Goal: Information Seeking & Learning: Learn about a topic

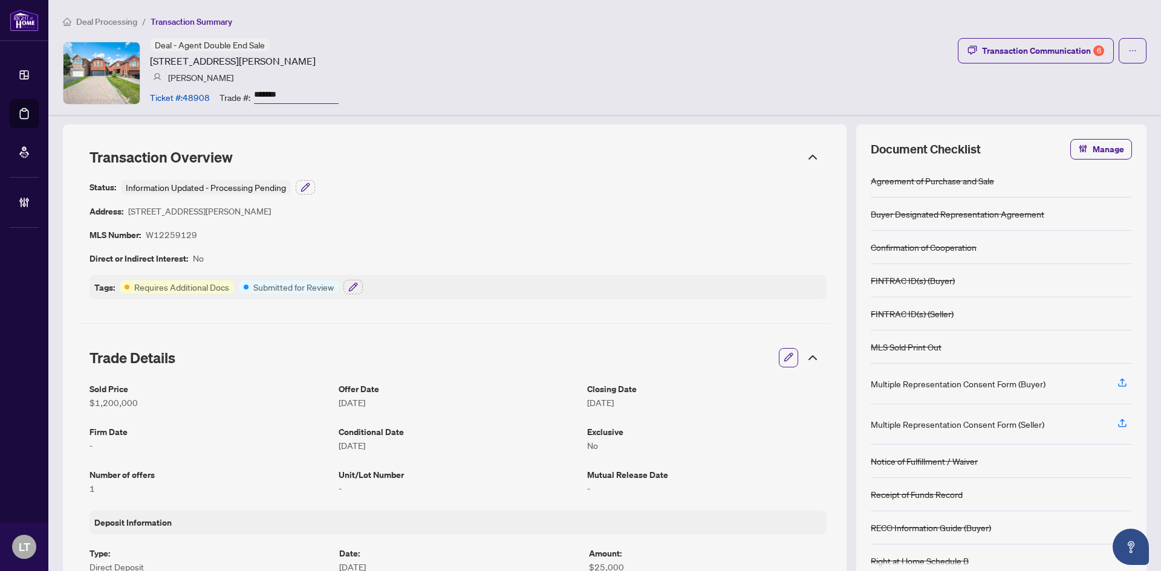
scroll to position [423, 0]
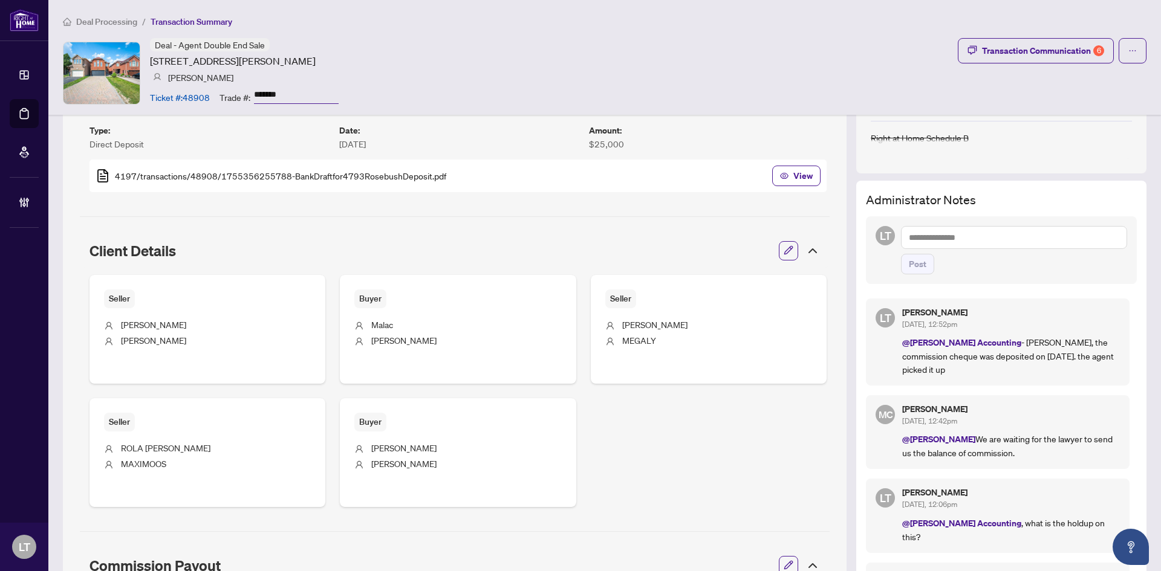
click at [99, 19] on span "Deal Processing" at bounding box center [106, 21] width 61 height 11
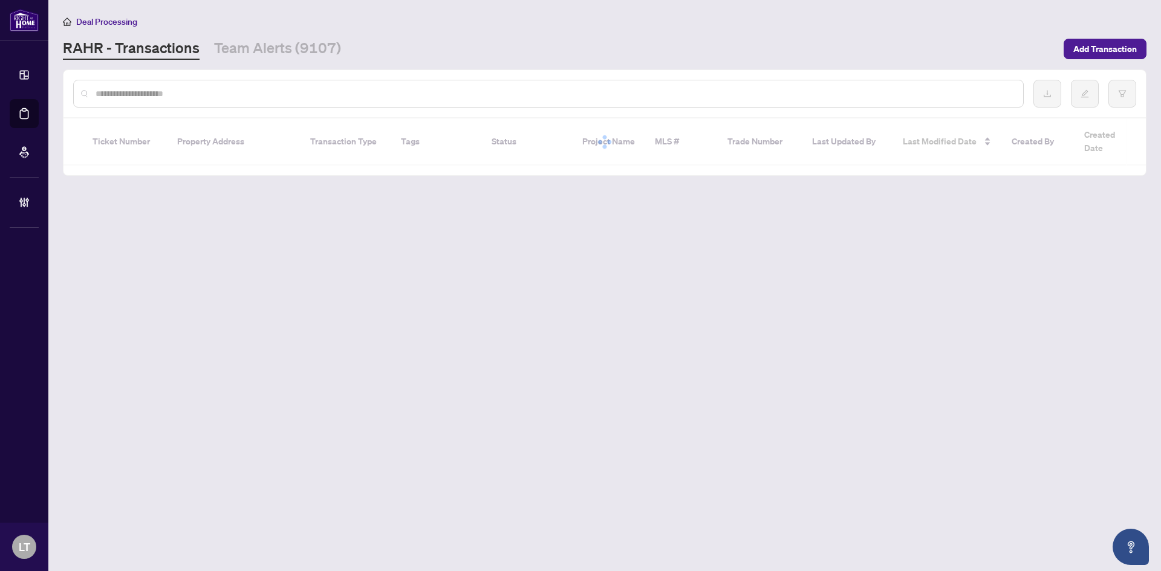
click at [143, 86] on div at bounding box center [548, 94] width 950 height 28
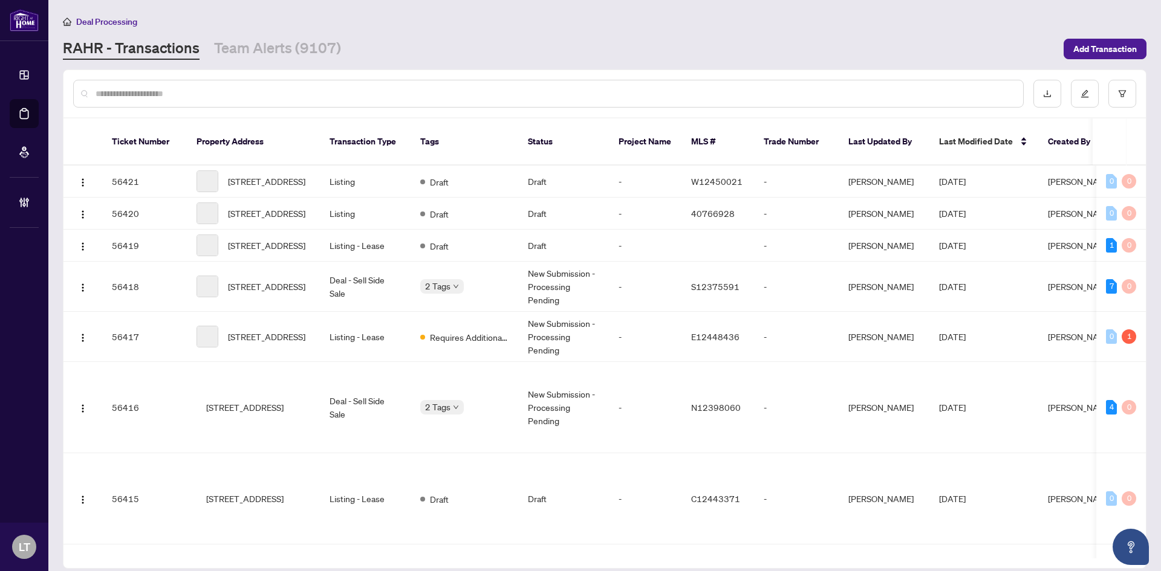
click at [142, 93] on input "text" at bounding box center [555, 93] width 918 height 13
paste input "**********"
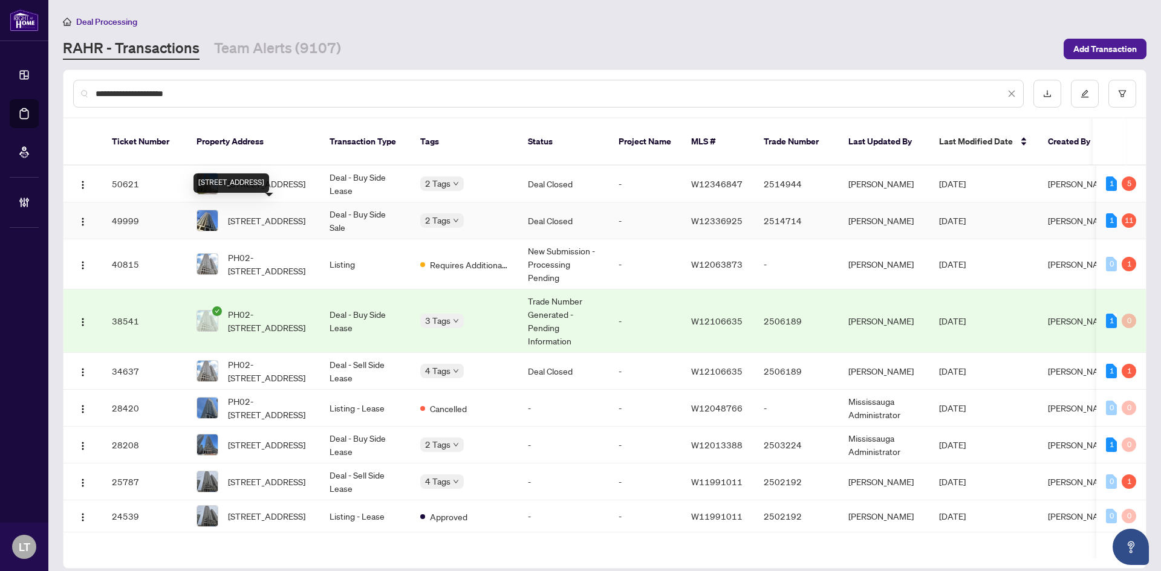
type input "**********"
click at [262, 214] on span "[STREET_ADDRESS]" at bounding box center [266, 220] width 77 height 13
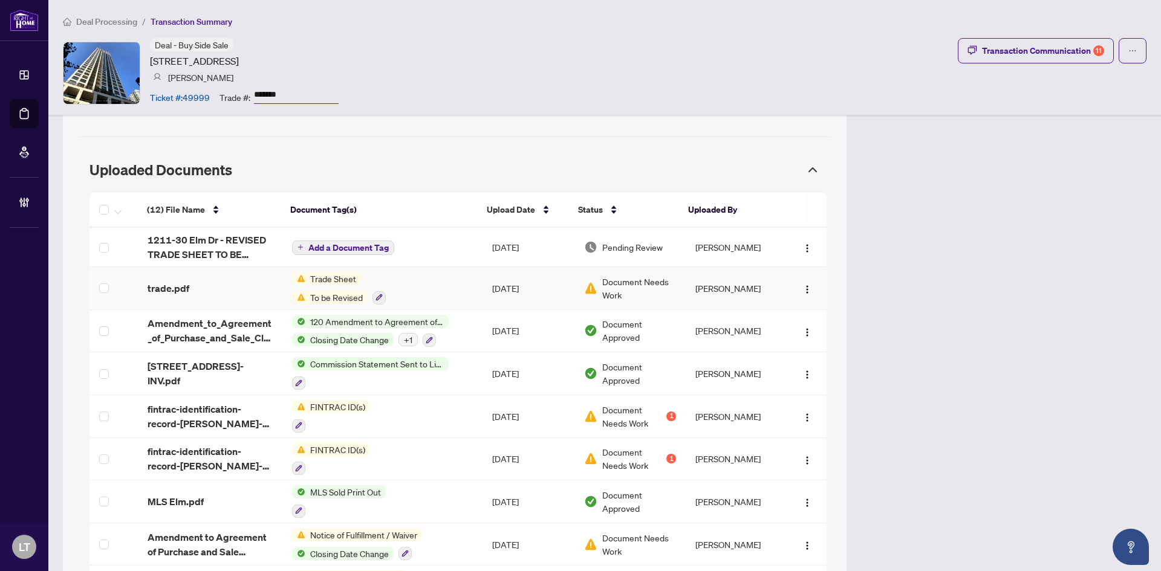
scroll to position [1028, 0]
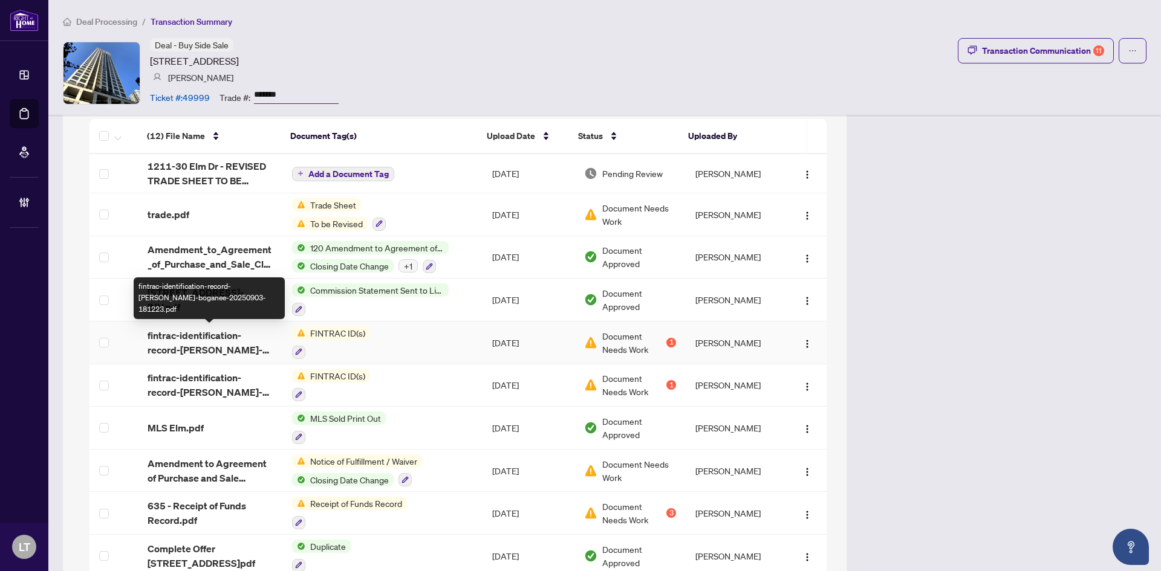
click at [200, 348] on span "fintrac-identification-record-nazlee-boganee-20250903-181223.pdf" at bounding box center [210, 342] width 125 height 29
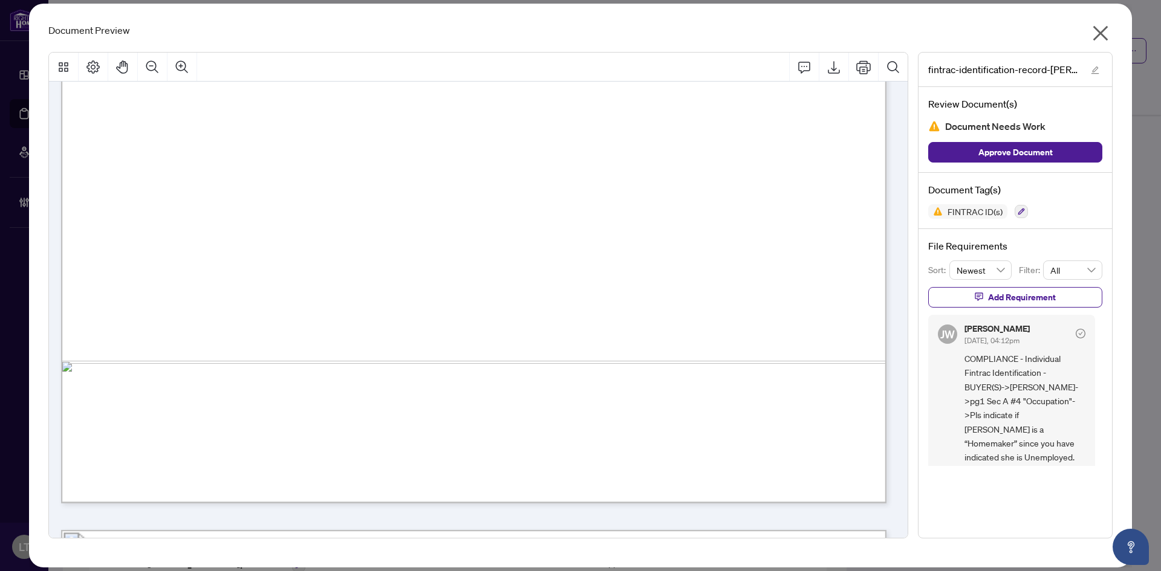
scroll to position [4051, 0]
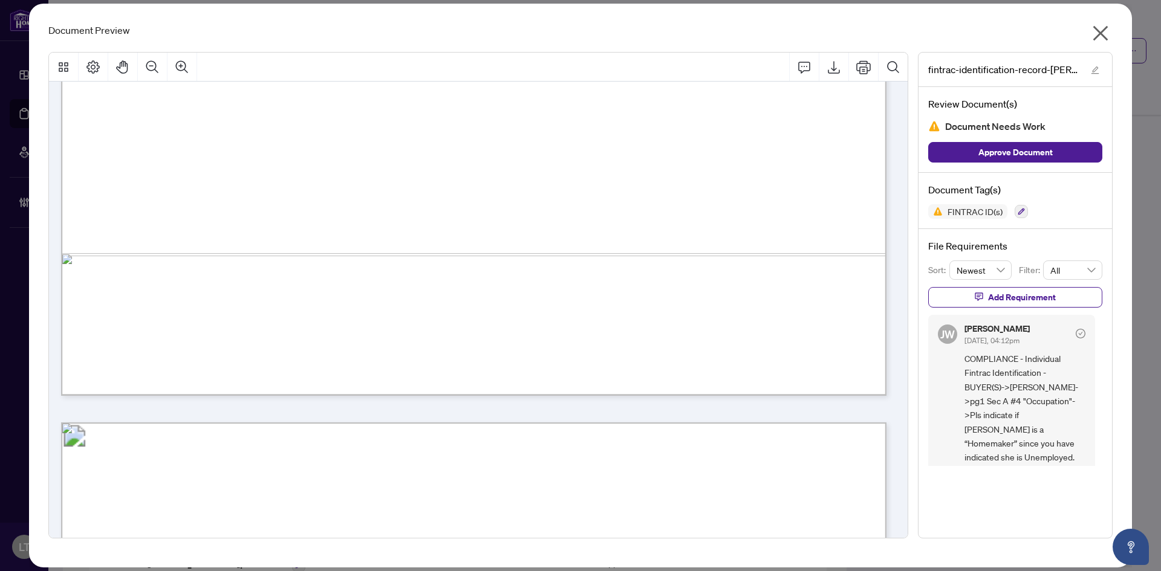
click at [1093, 31] on icon "close" at bounding box center [1100, 33] width 19 height 19
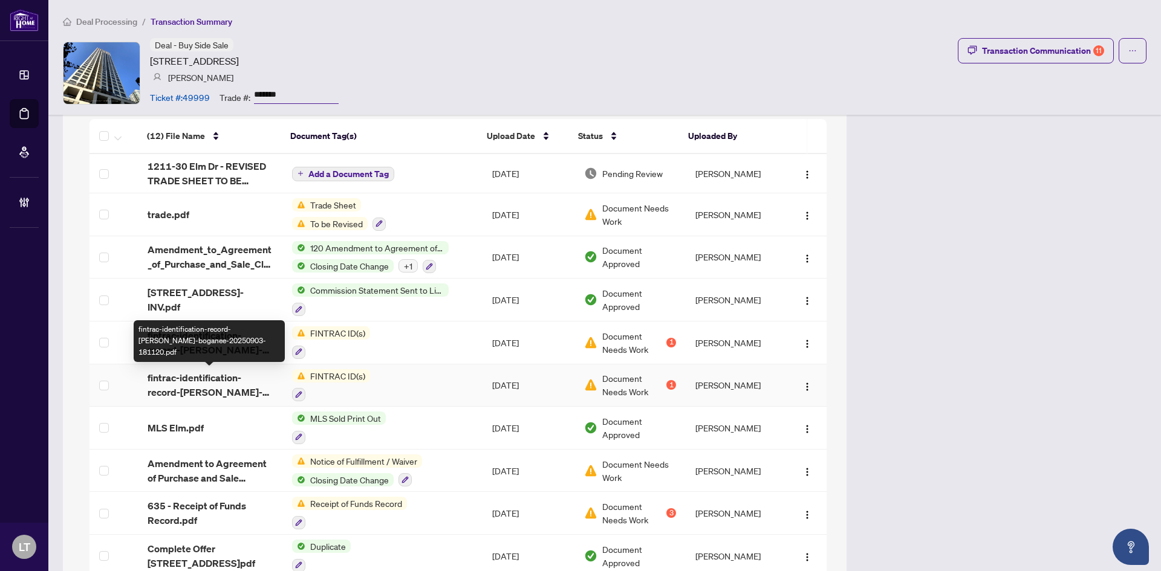
click at [200, 383] on span "fintrac-identification-record-abdool-aleem-boganee-20250903-181120.pdf" at bounding box center [210, 385] width 125 height 29
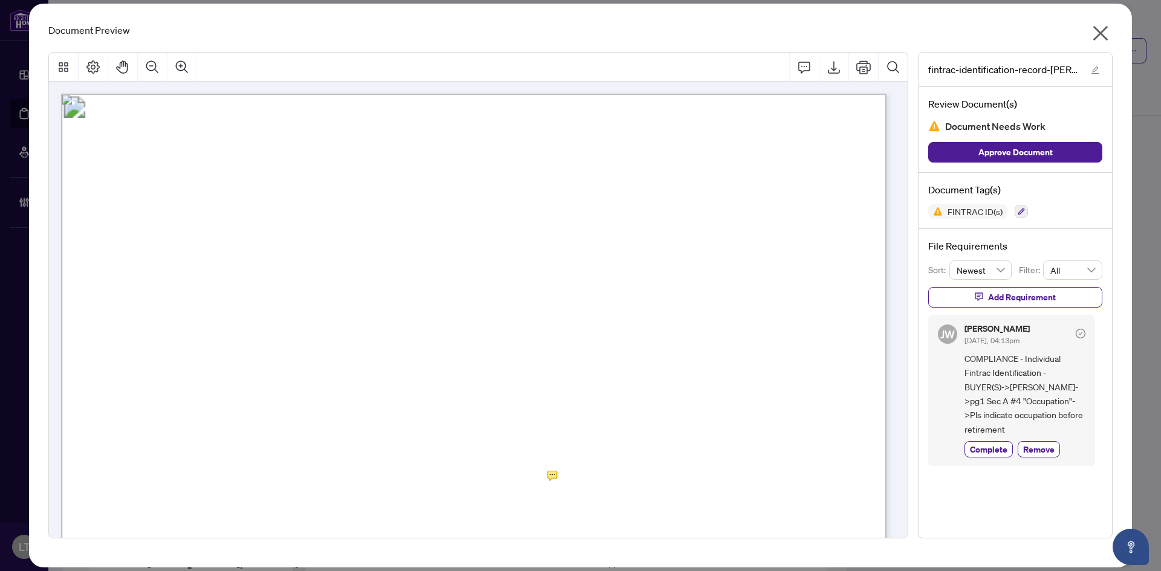
click at [1097, 26] on icon "close" at bounding box center [1100, 33] width 19 height 19
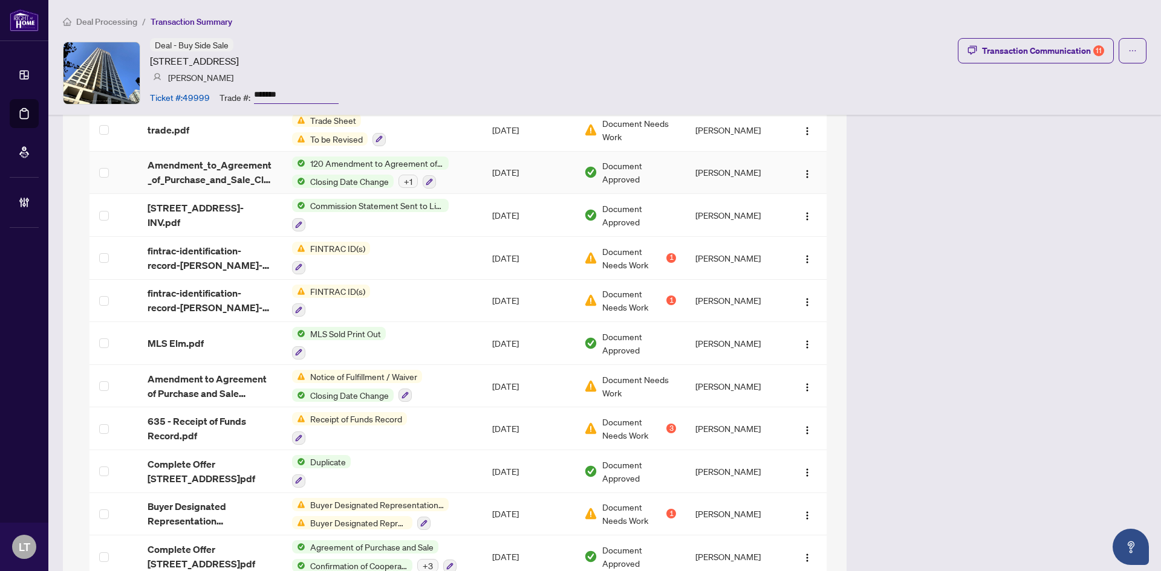
scroll to position [1209, 0]
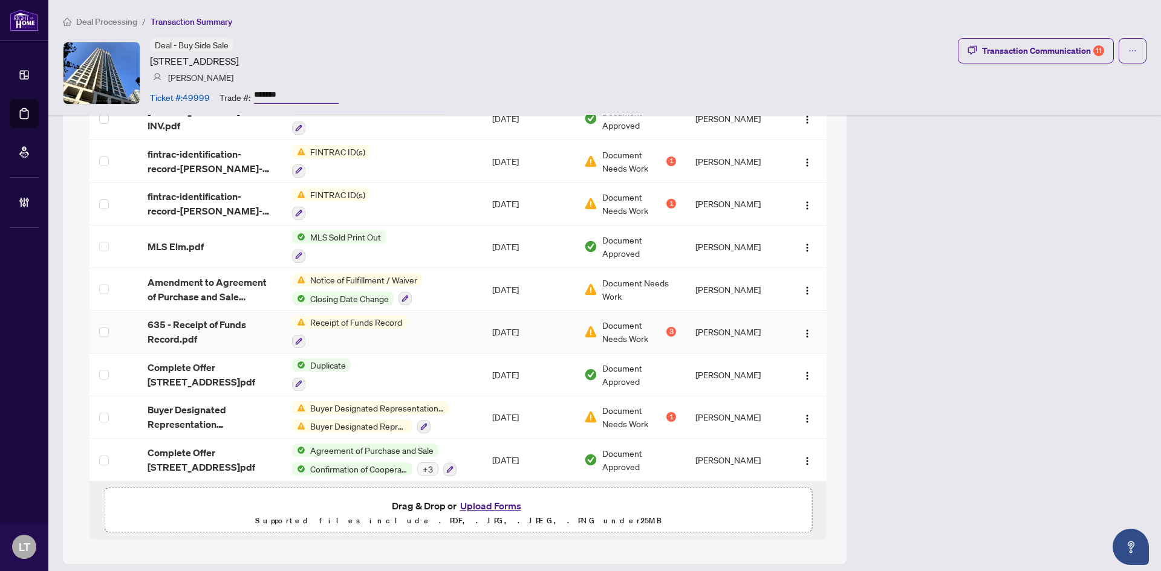
click at [326, 323] on span "Receipt of Funds Record" at bounding box center [356, 322] width 102 height 13
click at [210, 374] on span "Complete Offer 30 Elm Dr 1211.pdf" at bounding box center [210, 374] width 125 height 29
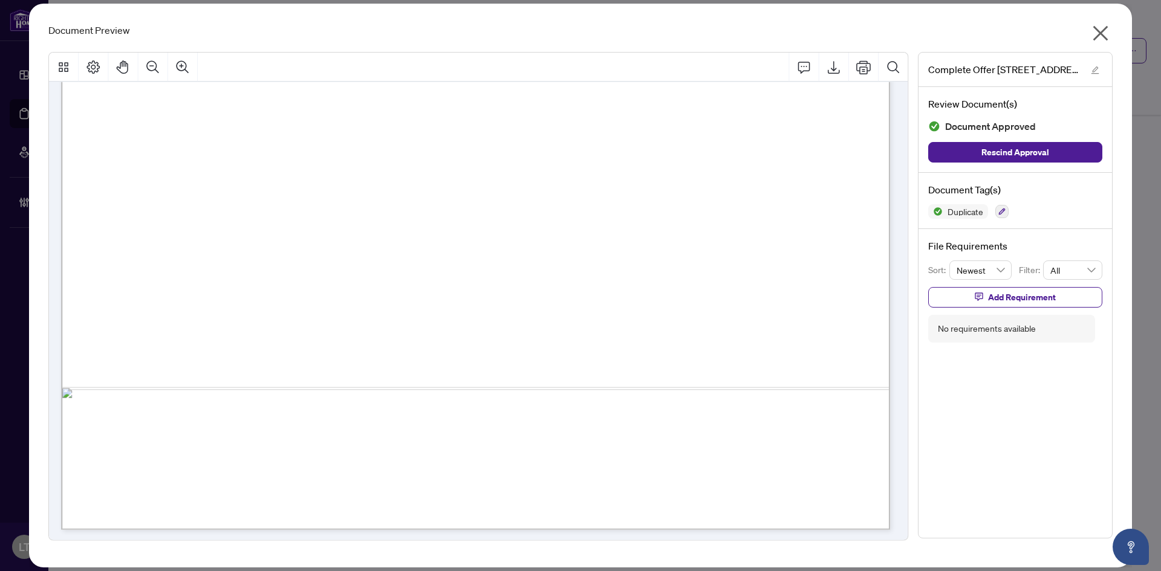
scroll to position [12251, 0]
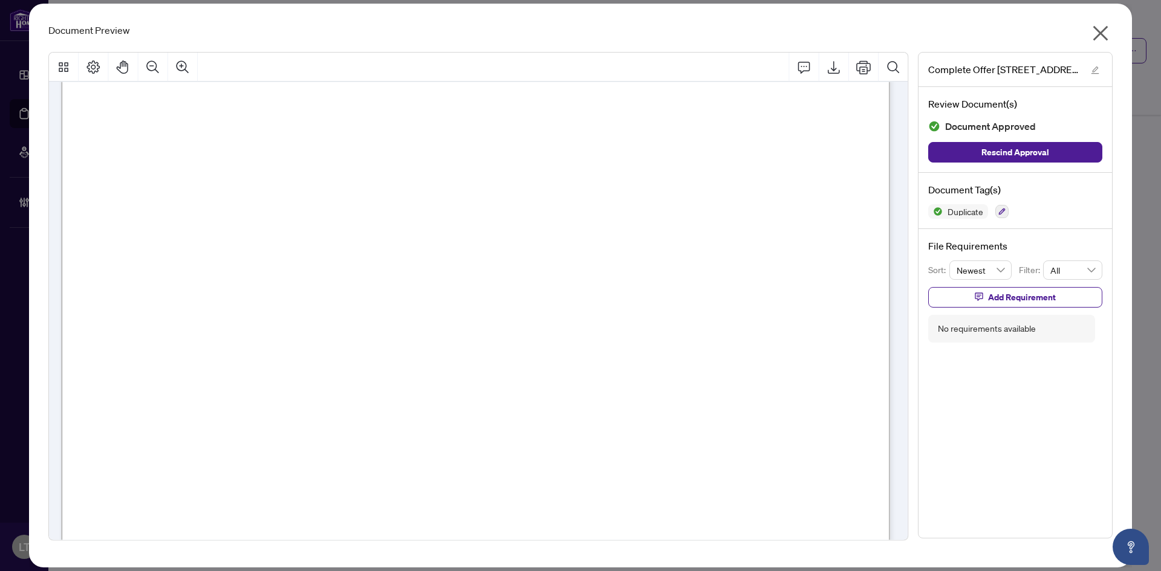
click at [1100, 36] on icon "close" at bounding box center [1100, 33] width 19 height 19
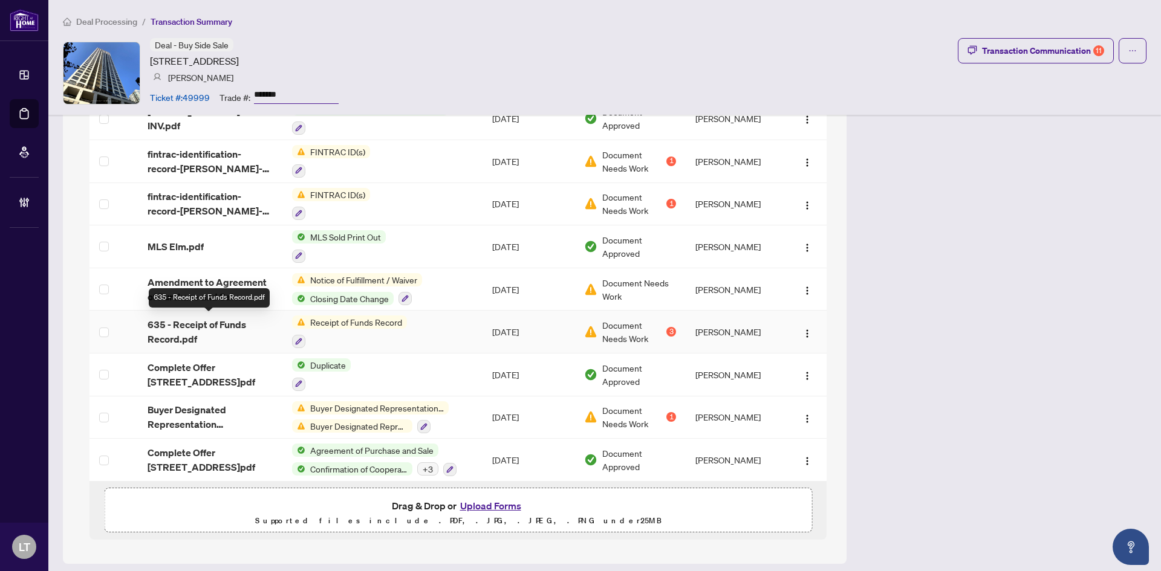
click at [198, 322] on span "635 - Receipt of Funds Record.pdf" at bounding box center [210, 331] width 125 height 29
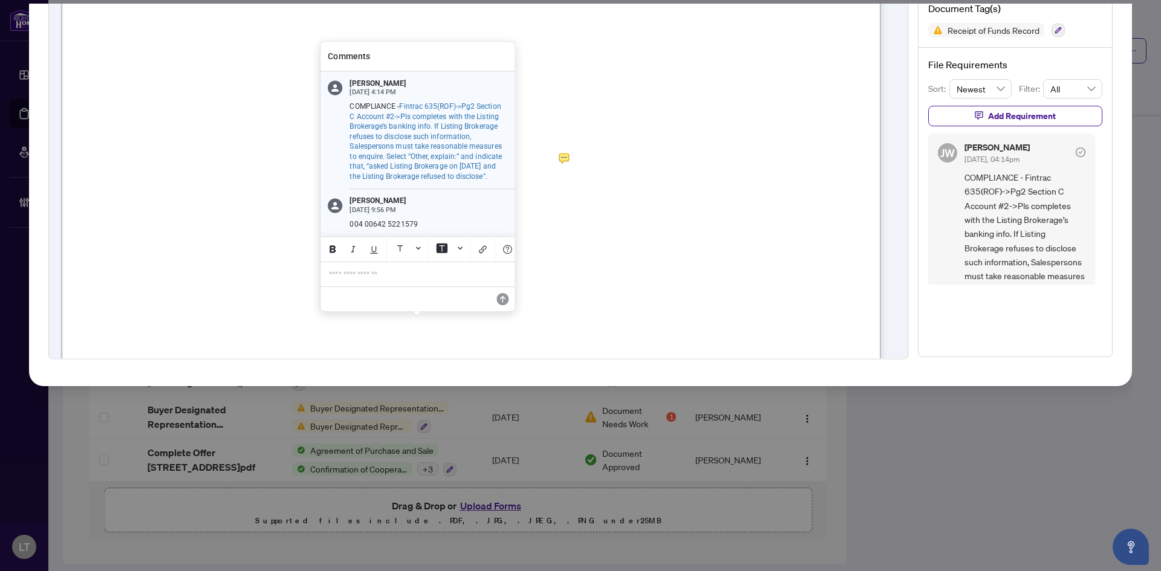
scroll to position [0, 0]
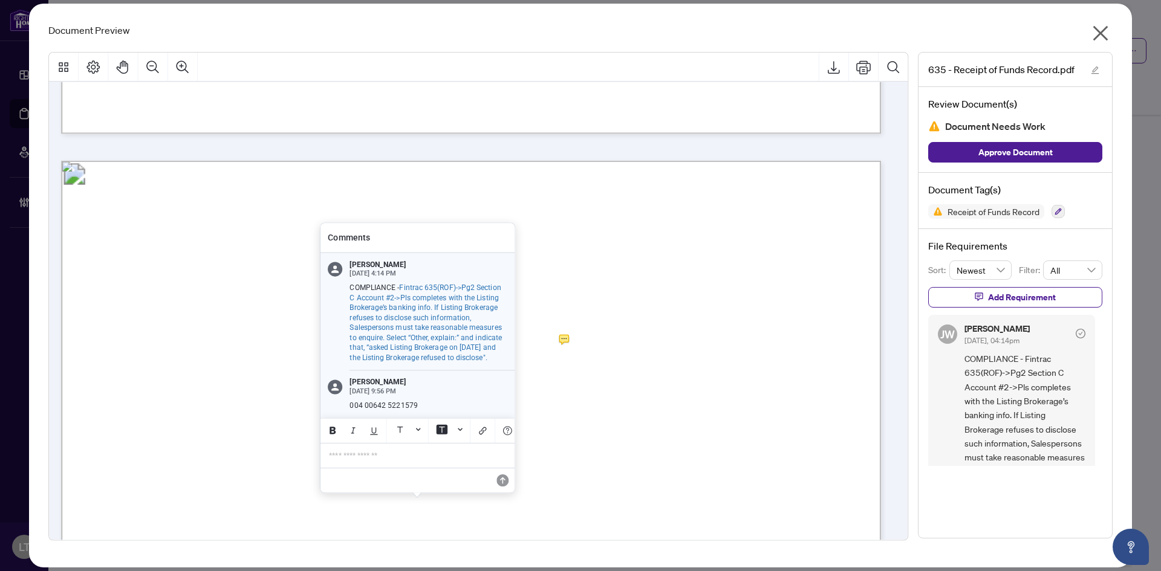
click at [1097, 28] on icon "close" at bounding box center [1100, 33] width 15 height 15
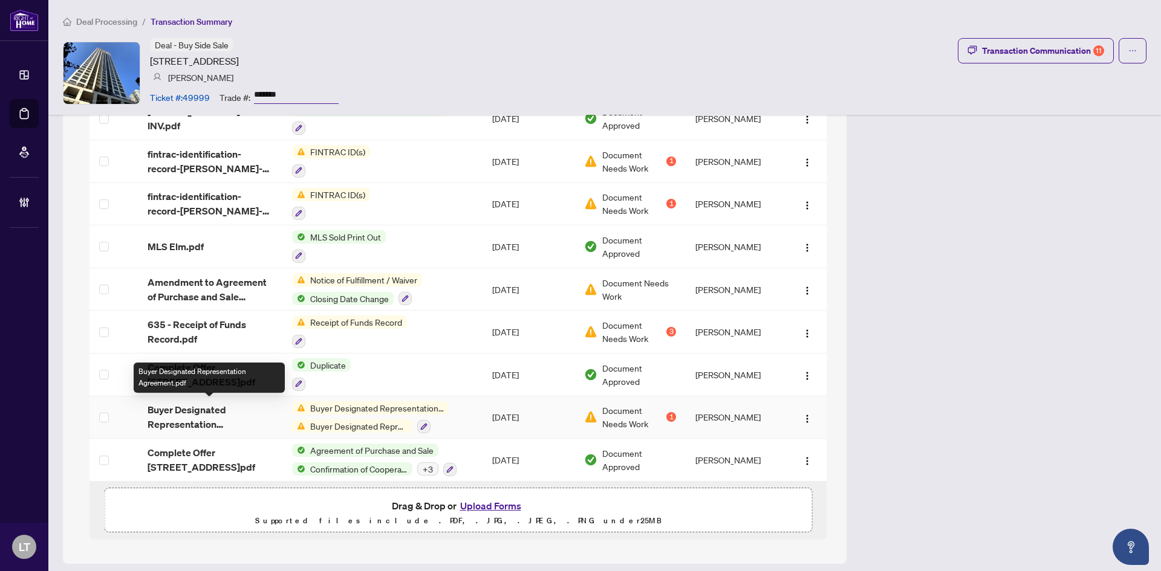
click at [189, 406] on span "Buyer Designated Representation Agreement.pdf" at bounding box center [210, 417] width 125 height 29
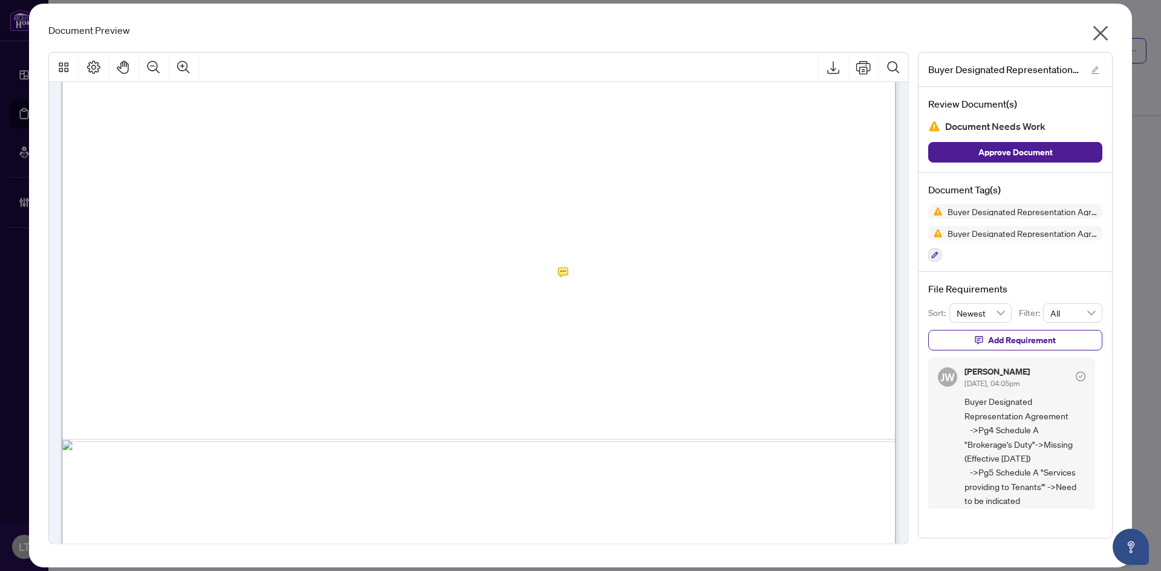
scroll to position [3915, 0]
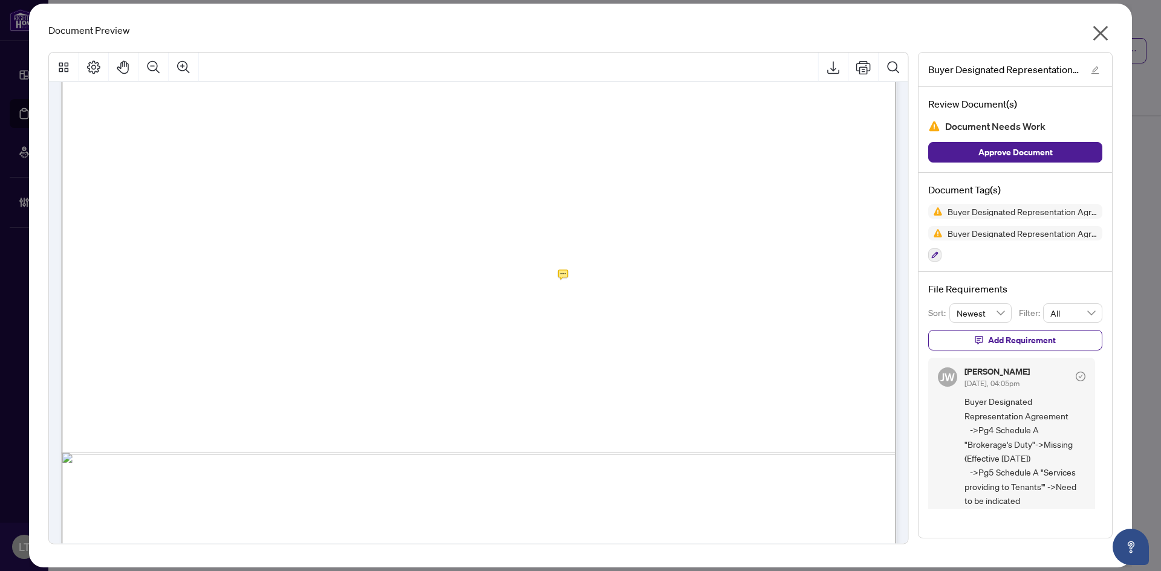
scroll to position [3910, 0]
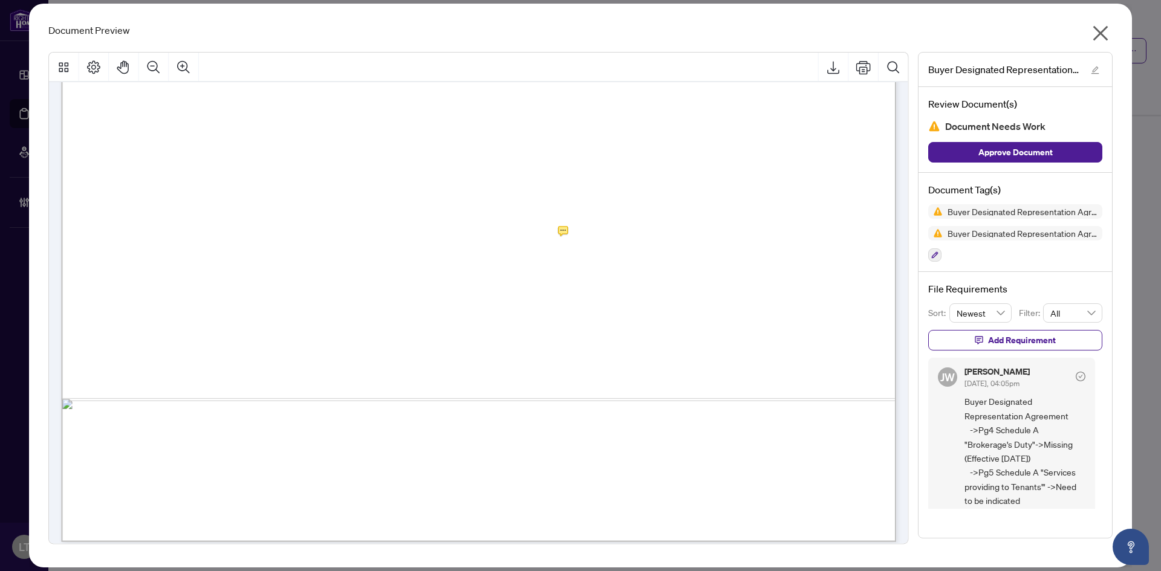
click at [1101, 34] on icon "close" at bounding box center [1100, 33] width 15 height 15
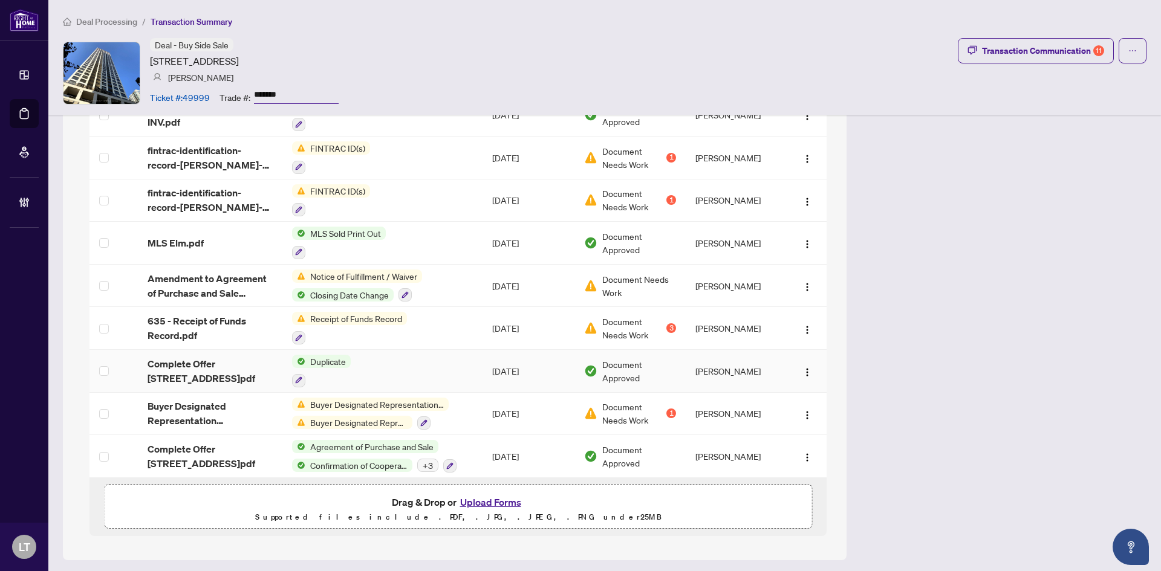
scroll to position [1213, 0]
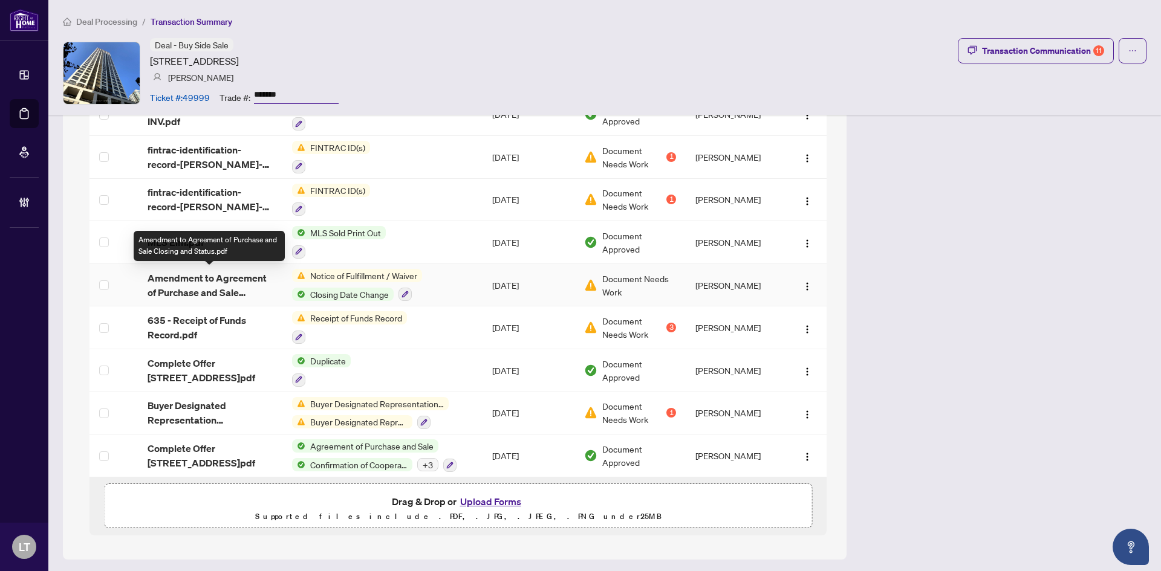
click at [236, 282] on span "Amendment to Agreement of Purchase and Sale Closing and Status.pdf" at bounding box center [210, 285] width 125 height 29
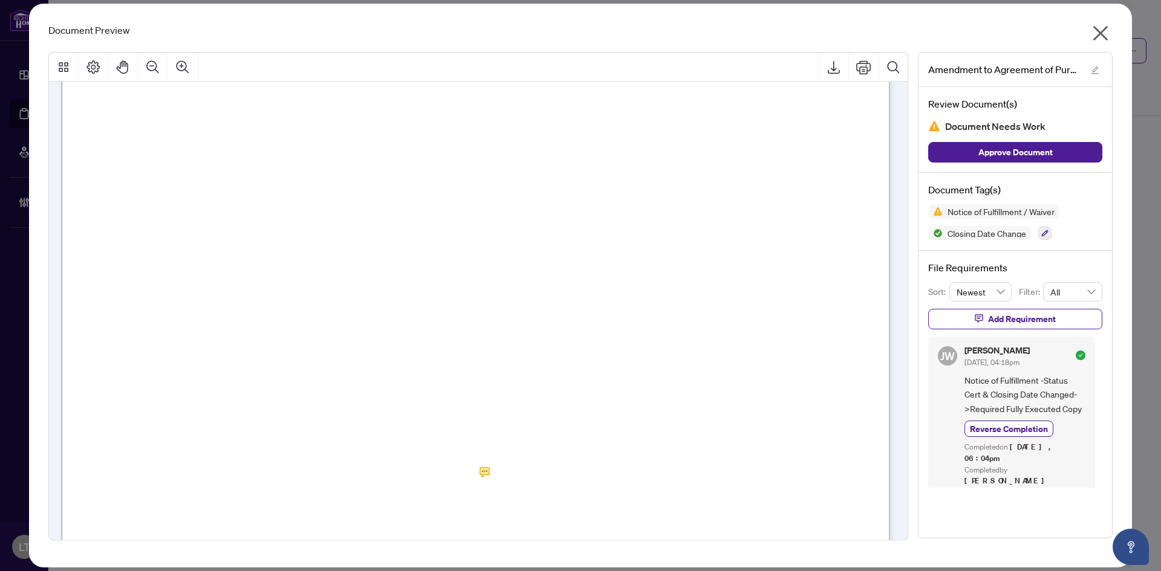
scroll to position [1512, 0]
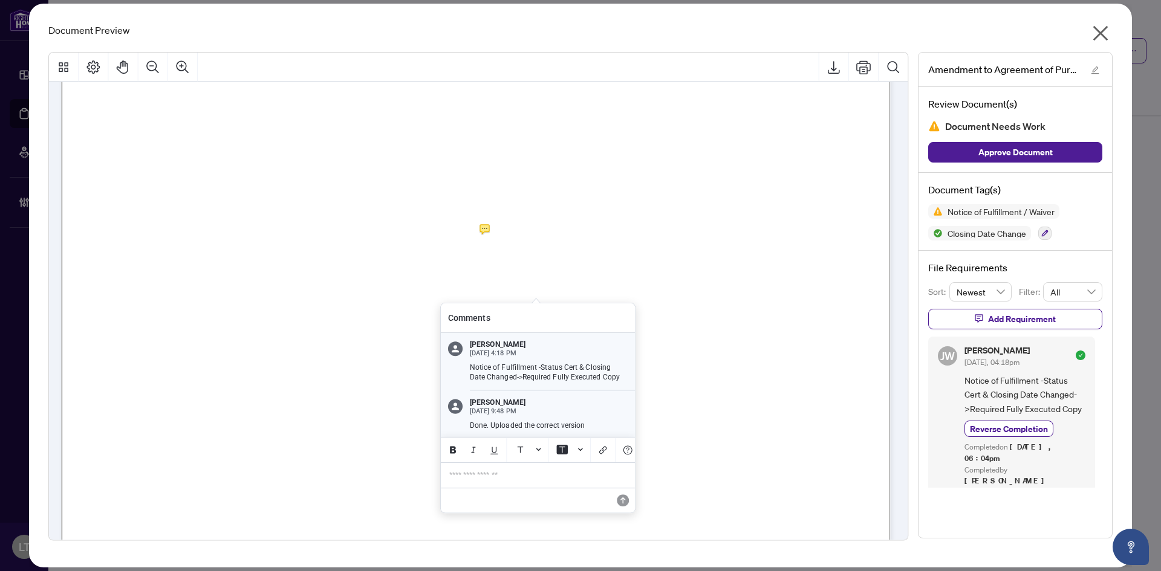
click at [1100, 32] on icon "close" at bounding box center [1100, 33] width 15 height 15
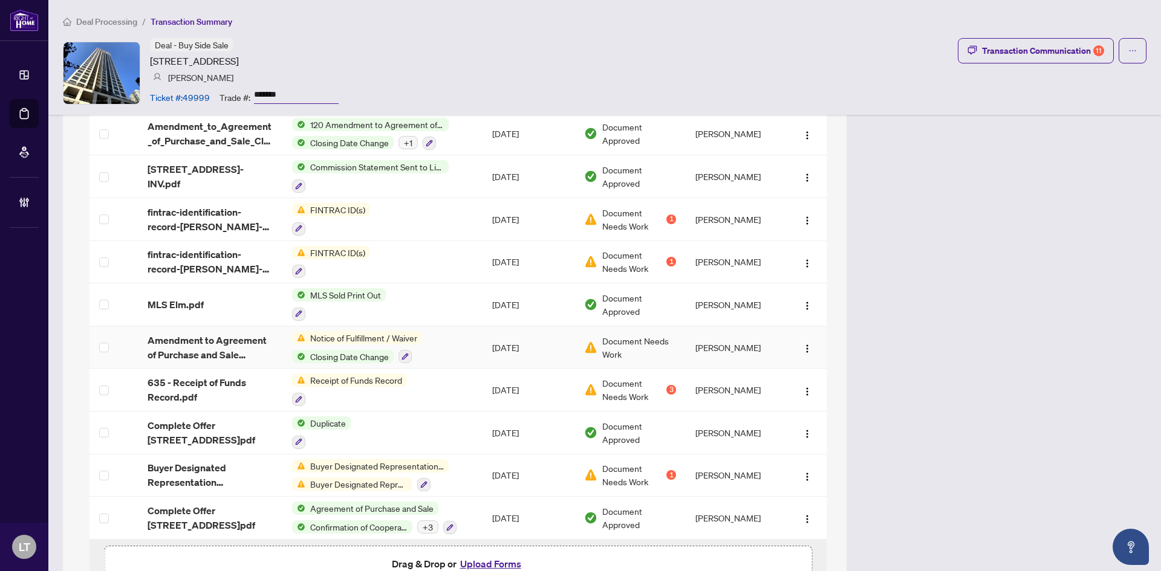
scroll to position [1093, 0]
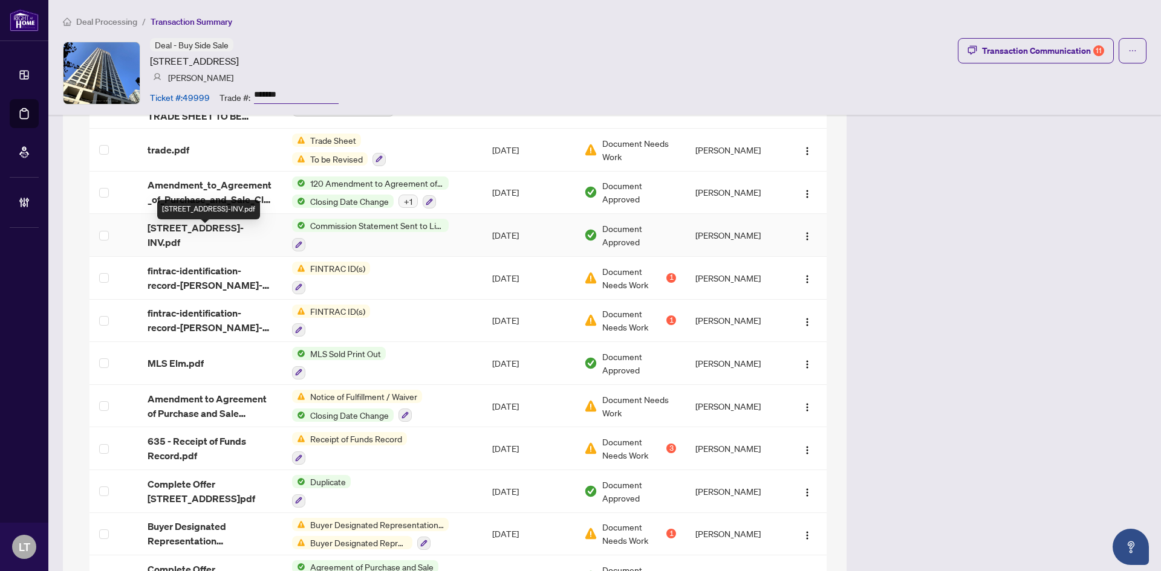
click at [212, 237] on span "30 Elm Dr W 1211-INV.pdf" at bounding box center [210, 235] width 125 height 29
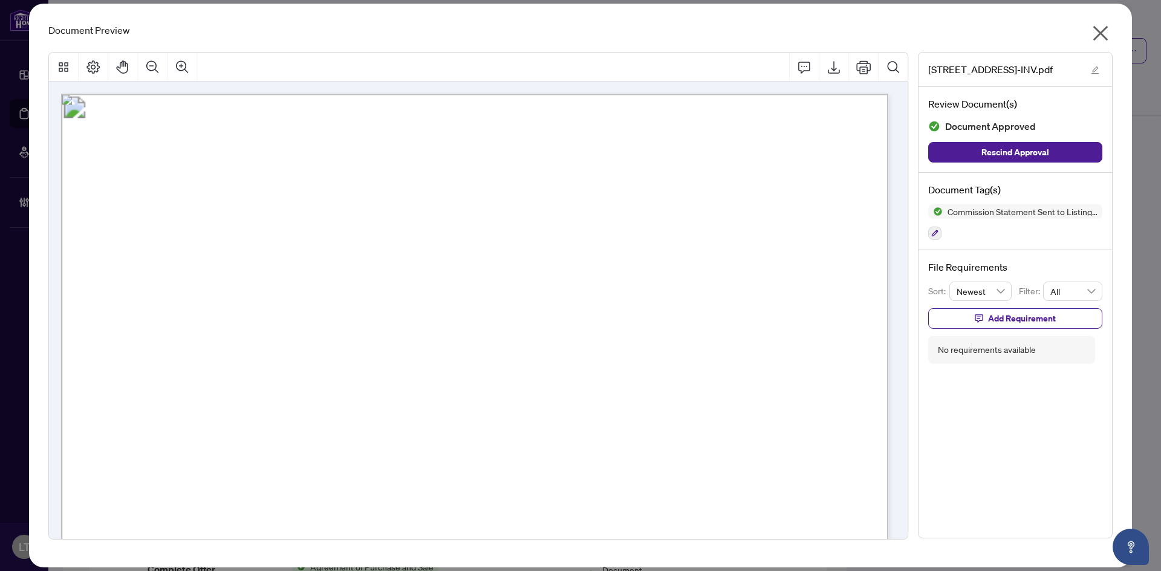
click at [1108, 35] on icon "close" at bounding box center [1100, 33] width 19 height 19
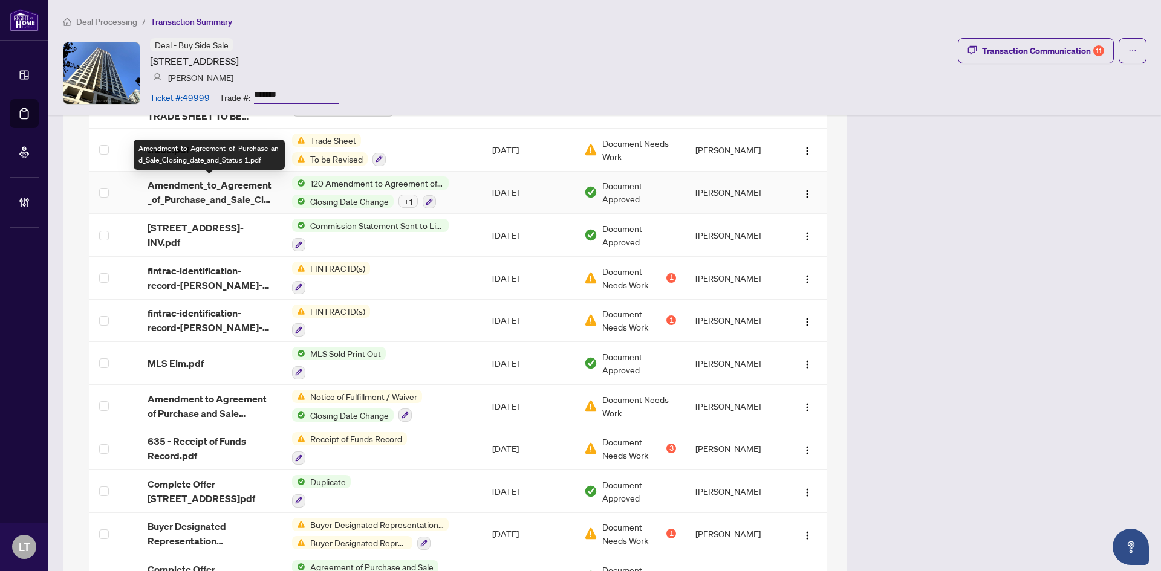
click at [199, 194] on span "Amendment_to_Agreement_of_Purchase_and_Sale_Closing_date_and_Status 1.pdf" at bounding box center [210, 192] width 125 height 29
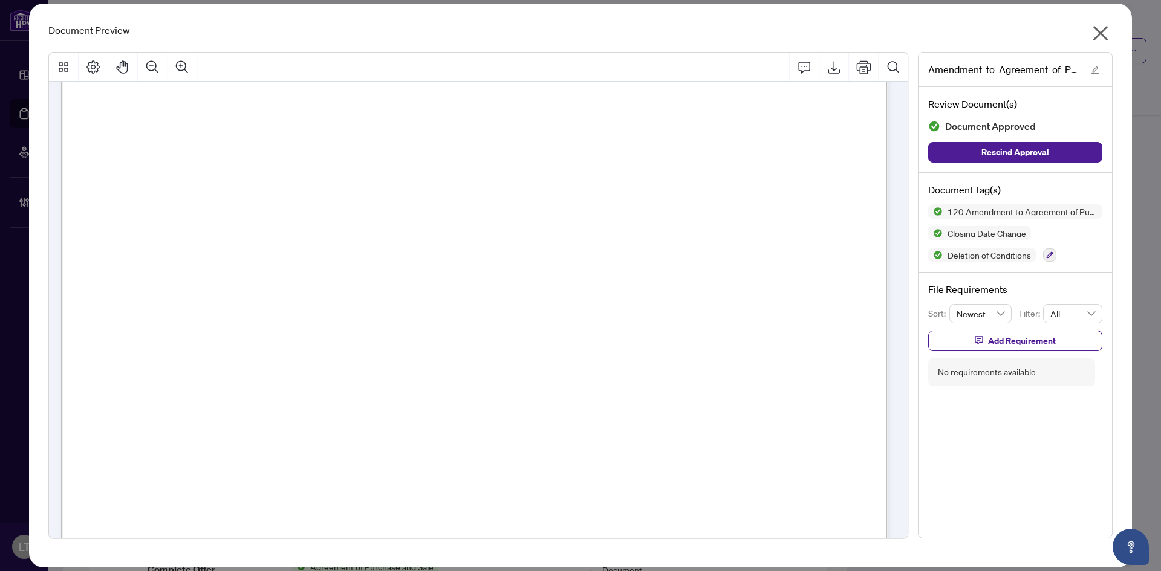
scroll to position [1693, 0]
click at [1099, 31] on icon "close" at bounding box center [1100, 33] width 15 height 15
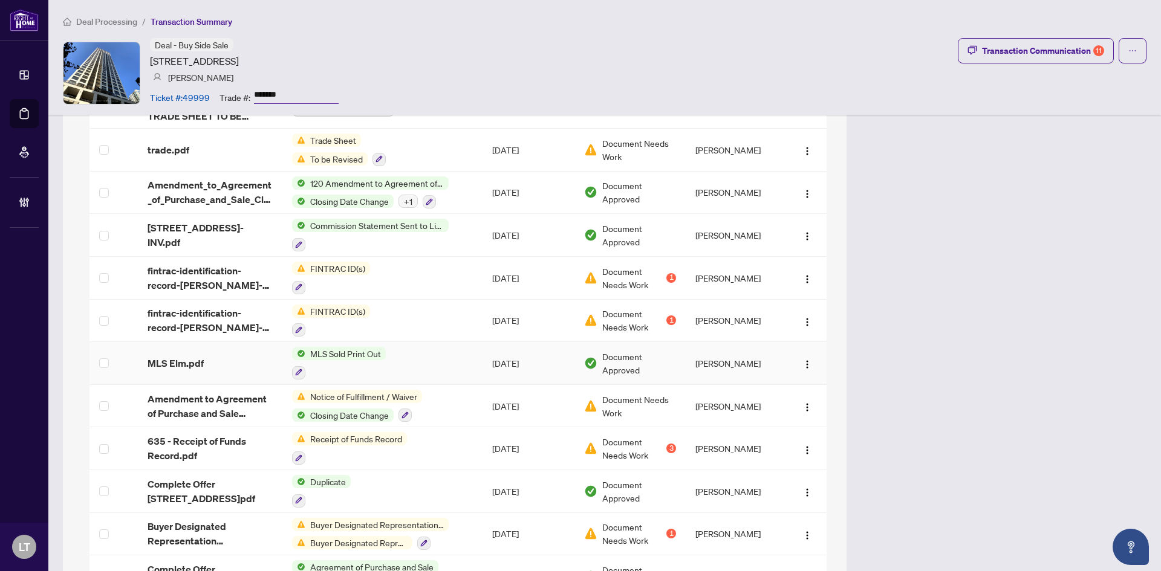
scroll to position [1032, 0]
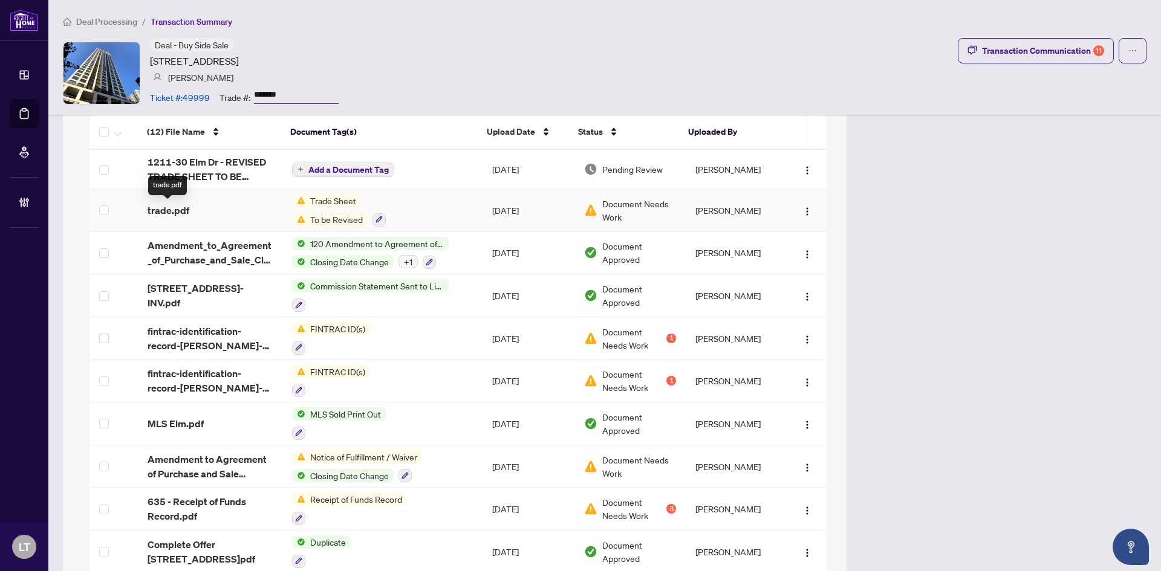
click at [180, 210] on span "trade.pdf" at bounding box center [169, 210] width 42 height 15
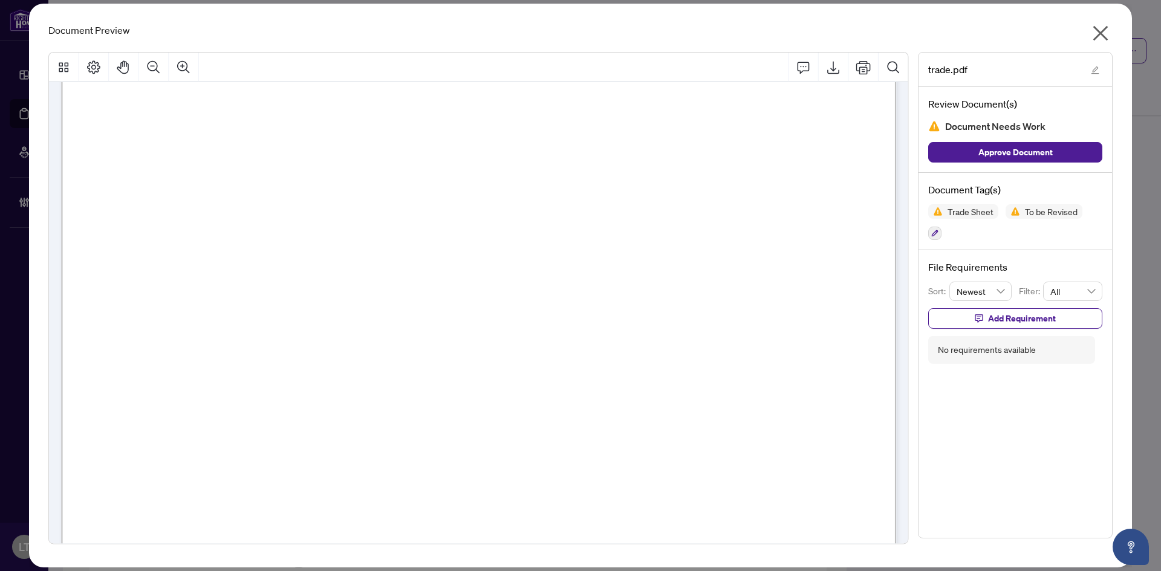
scroll to position [0, 0]
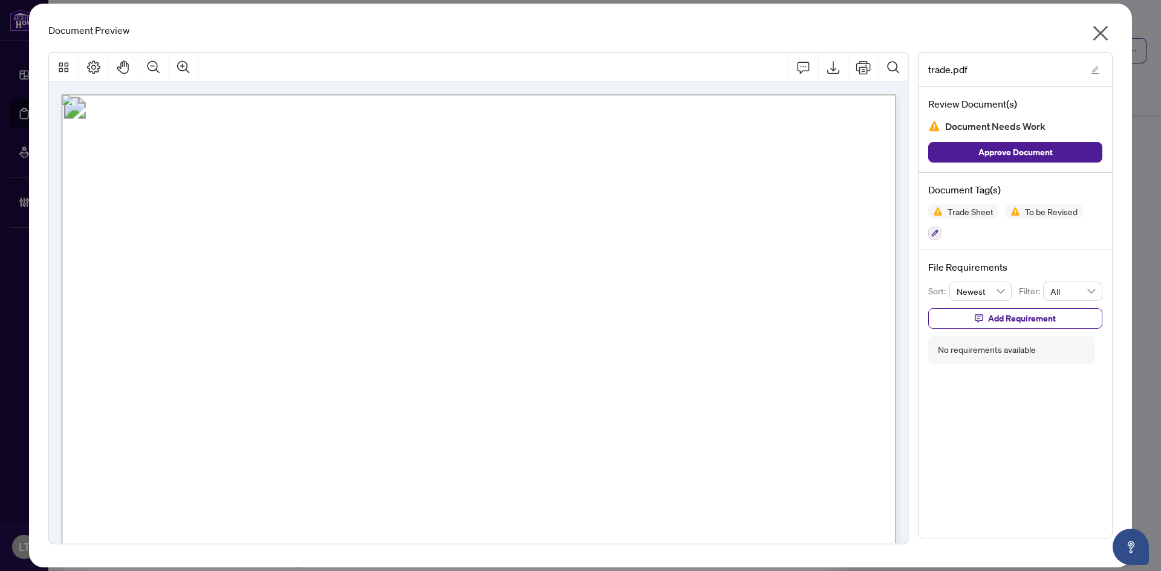
click at [1102, 24] on icon "close" at bounding box center [1100, 33] width 19 height 19
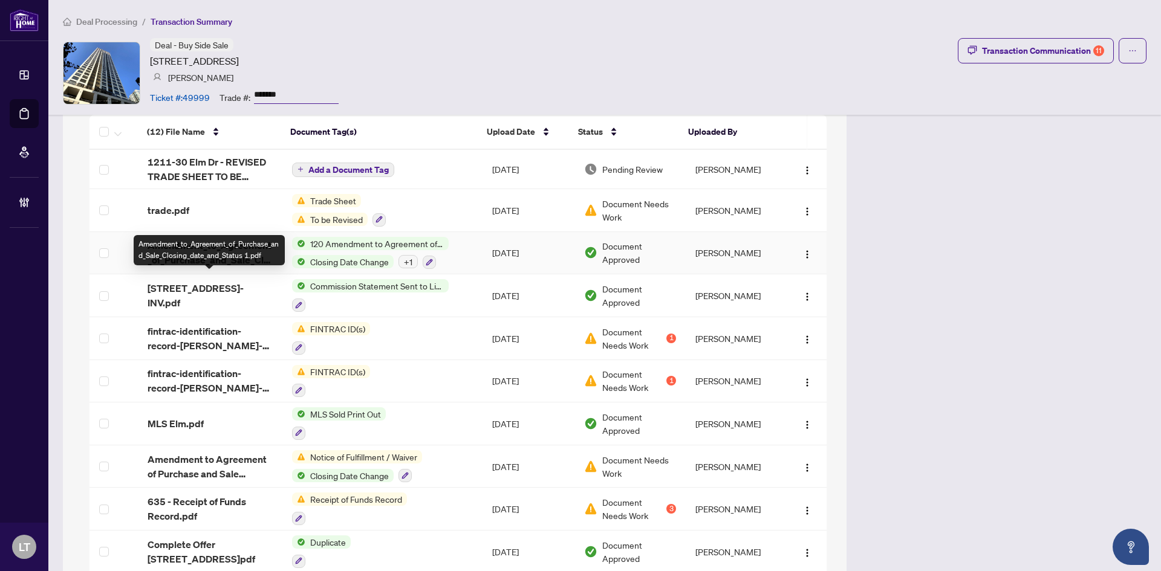
scroll to position [911, 0]
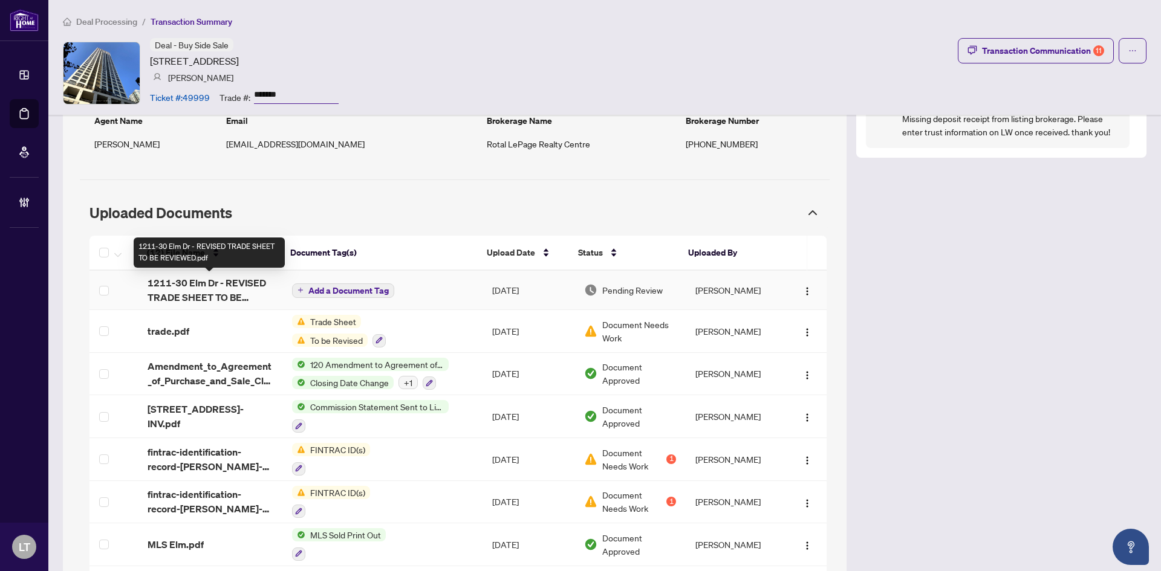
click at [189, 284] on span "1211-30 Elm Dr - REVISED TRADE SHEET TO BE REVIEWED.pdf" at bounding box center [210, 290] width 125 height 29
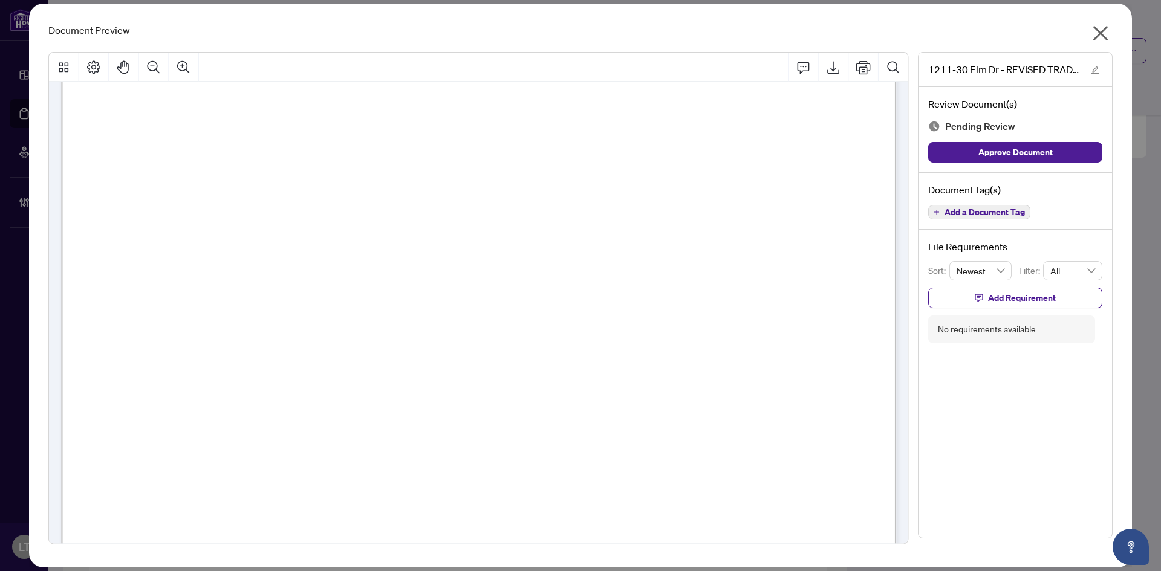
scroll to position [484, 0]
click at [1097, 31] on icon "close" at bounding box center [1100, 33] width 15 height 15
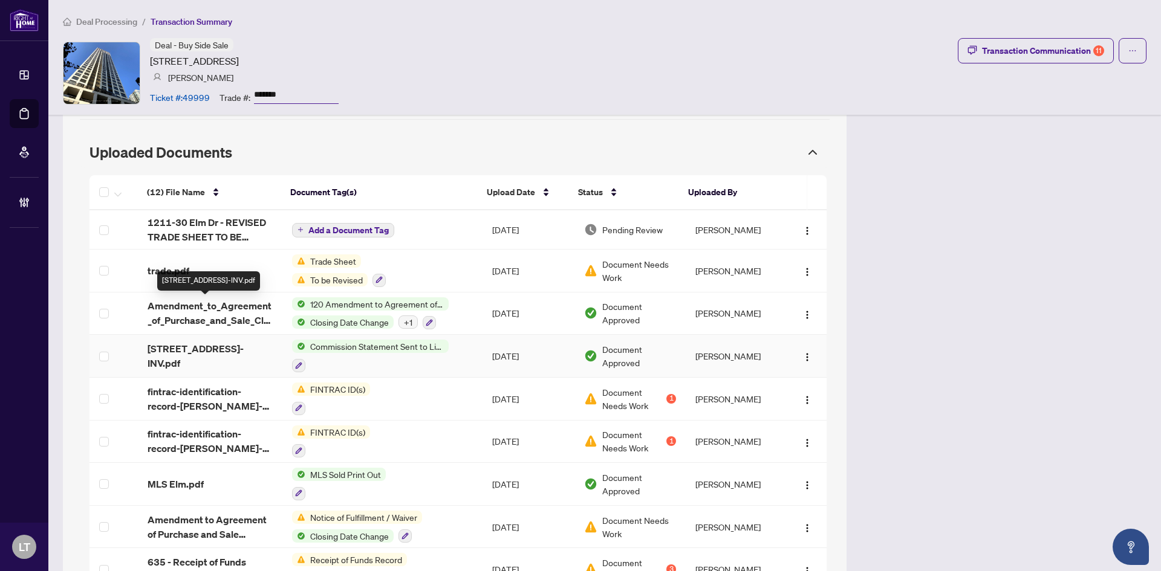
scroll to position [1213, 0]
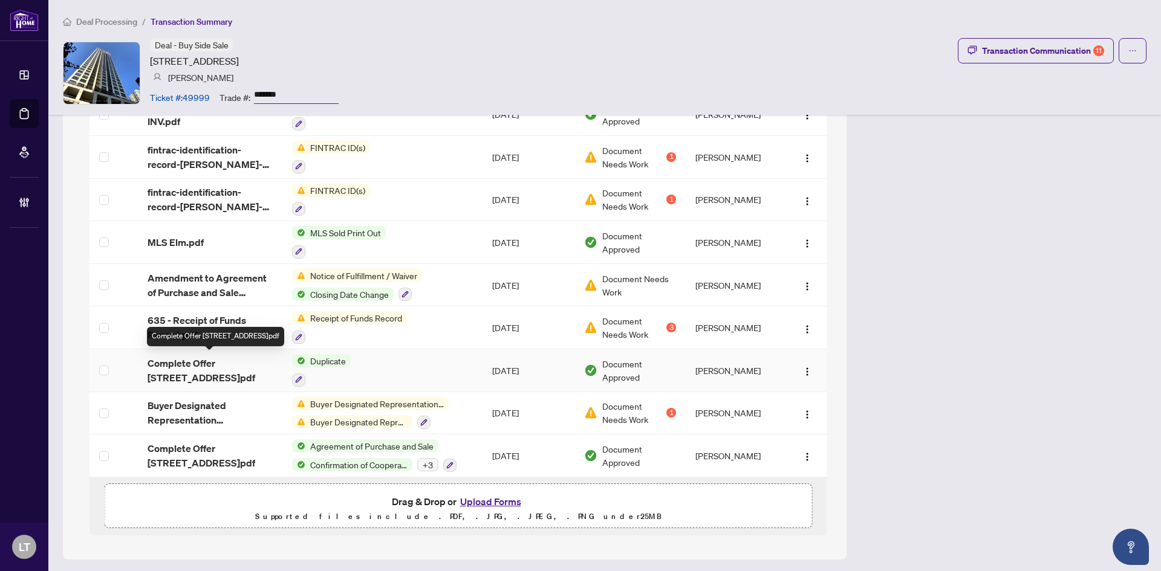
click at [177, 362] on span "Complete Offer 30 Elm Dr 1211.pdf" at bounding box center [210, 370] width 125 height 29
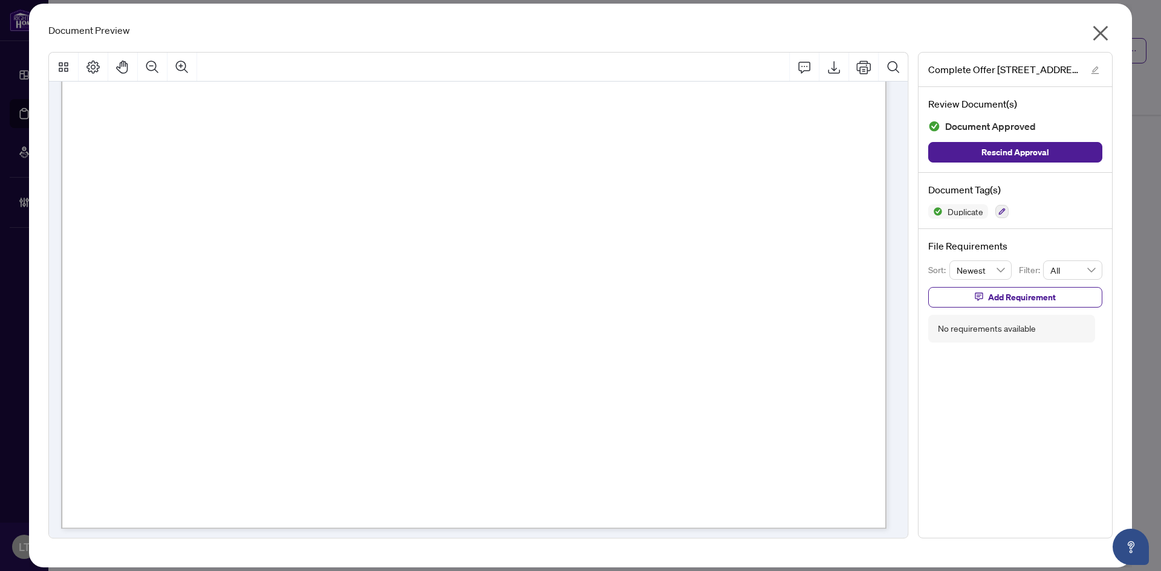
scroll to position [12681, 0]
click at [1101, 36] on icon "close" at bounding box center [1100, 33] width 19 height 19
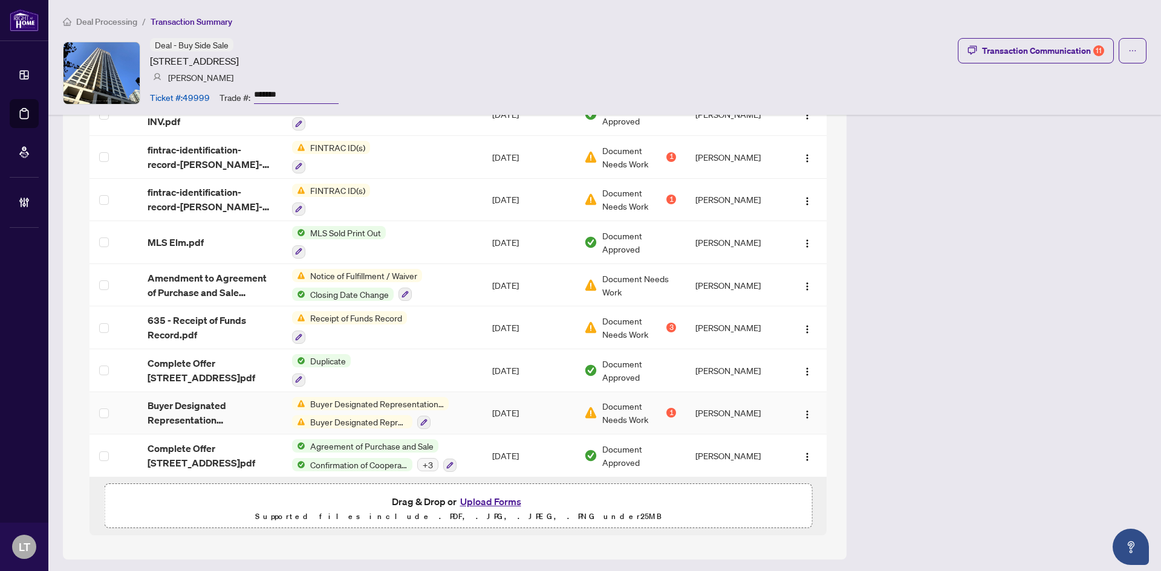
click at [182, 409] on span "Buyer Designated Representation Agreement.pdf" at bounding box center [210, 412] width 125 height 29
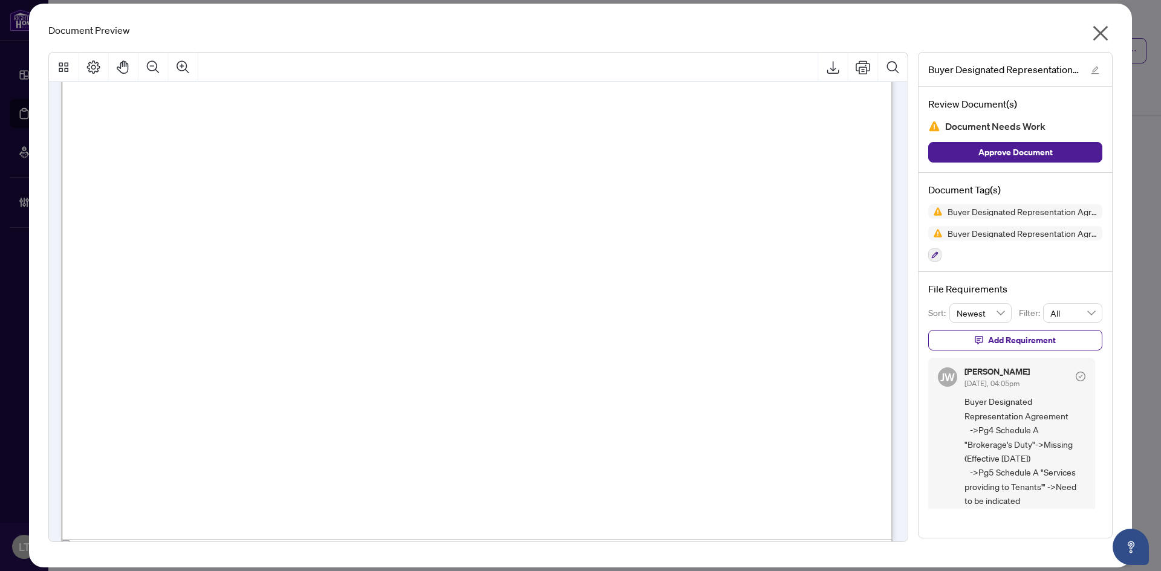
scroll to position [846, 0]
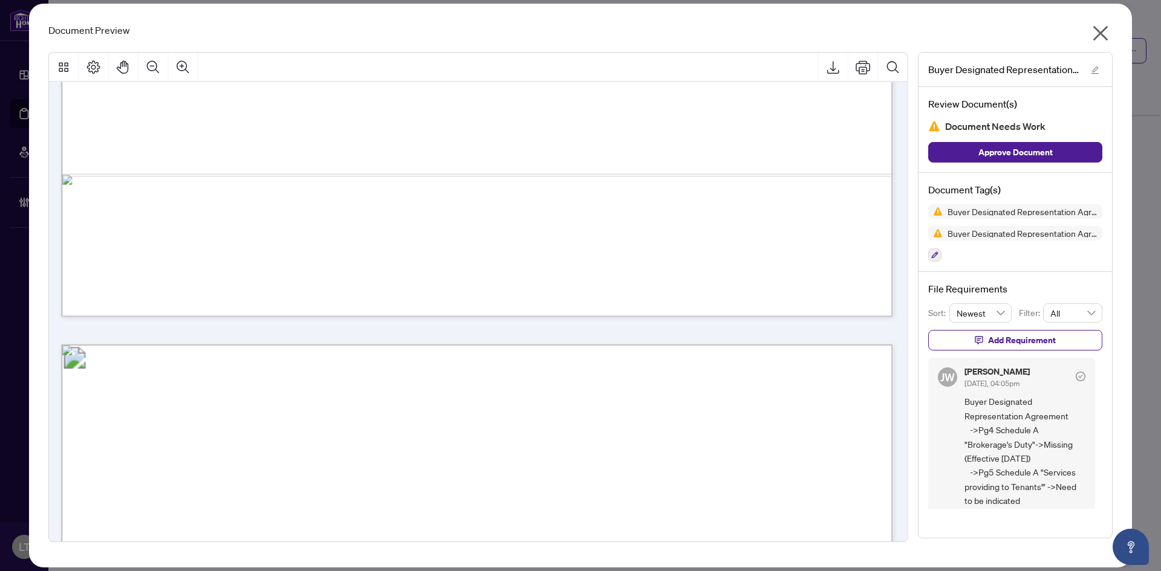
drag, startPoint x: 909, startPoint y: 189, endPoint x: 912, endPoint y: 249, distance: 59.9
click at [912, 249] on div at bounding box center [478, 295] width 869 height 487
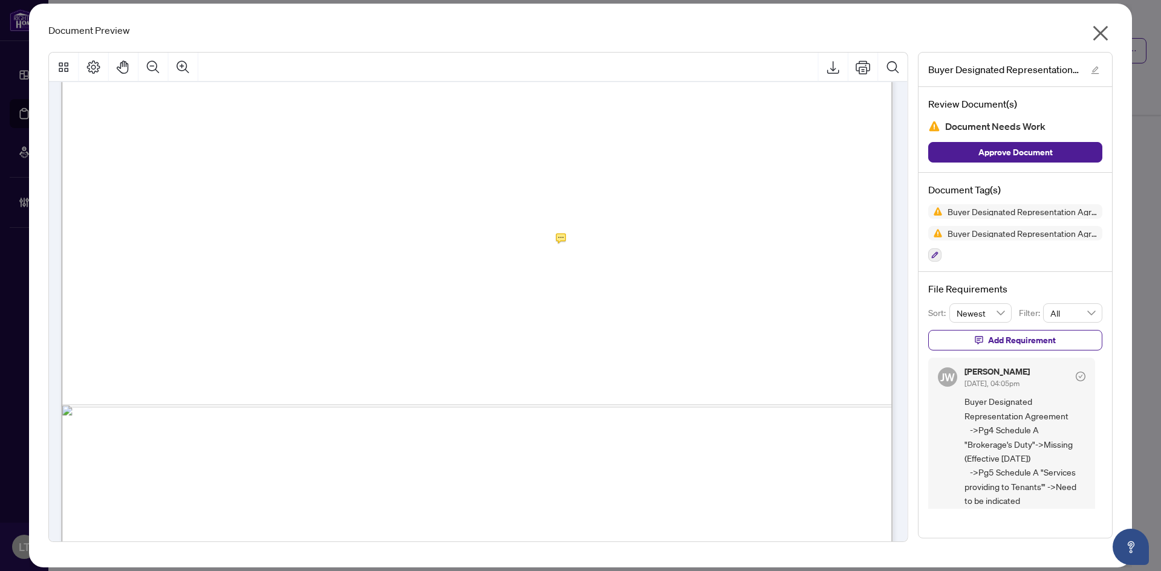
scroll to position [3917, 0]
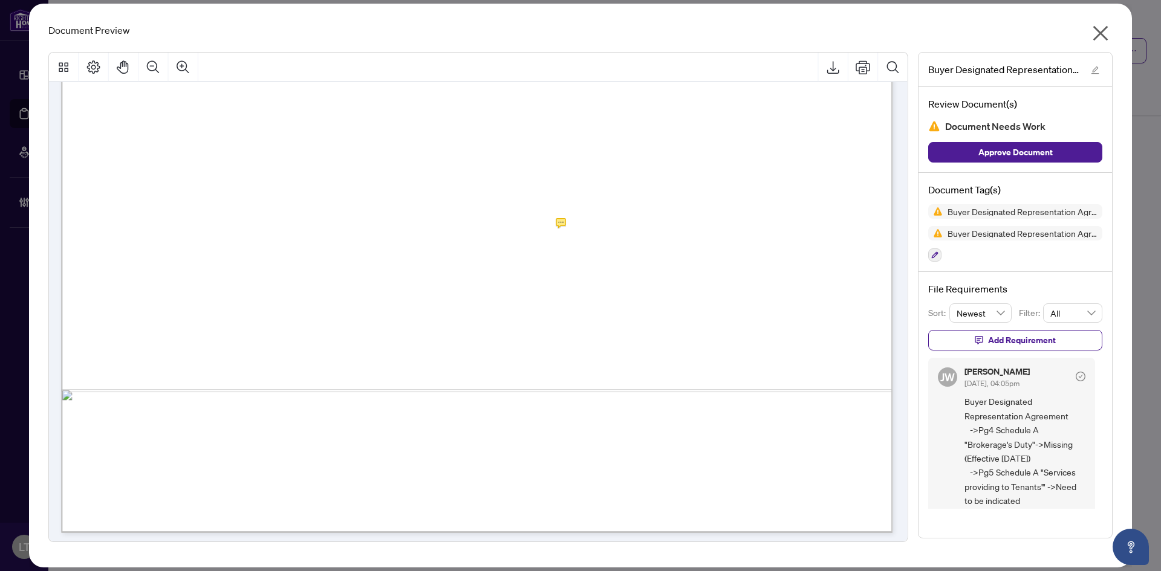
click at [1103, 30] on icon "close" at bounding box center [1100, 33] width 15 height 15
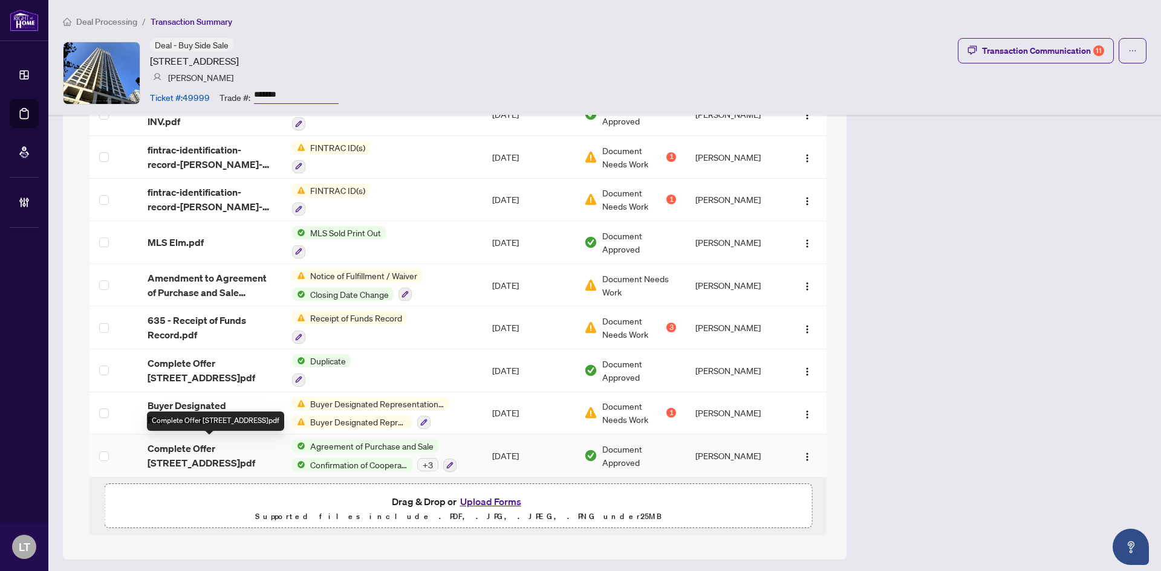
click at [197, 446] on span "Complete Offer 30 Elm Dr 1211.pdf" at bounding box center [210, 455] width 125 height 29
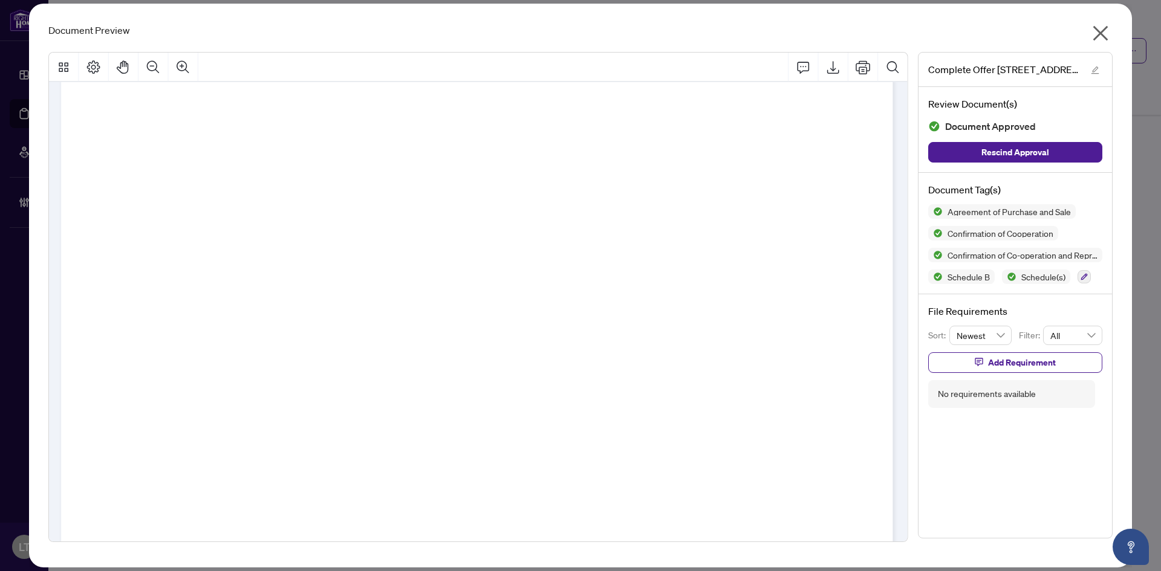
scroll to position [12677, 0]
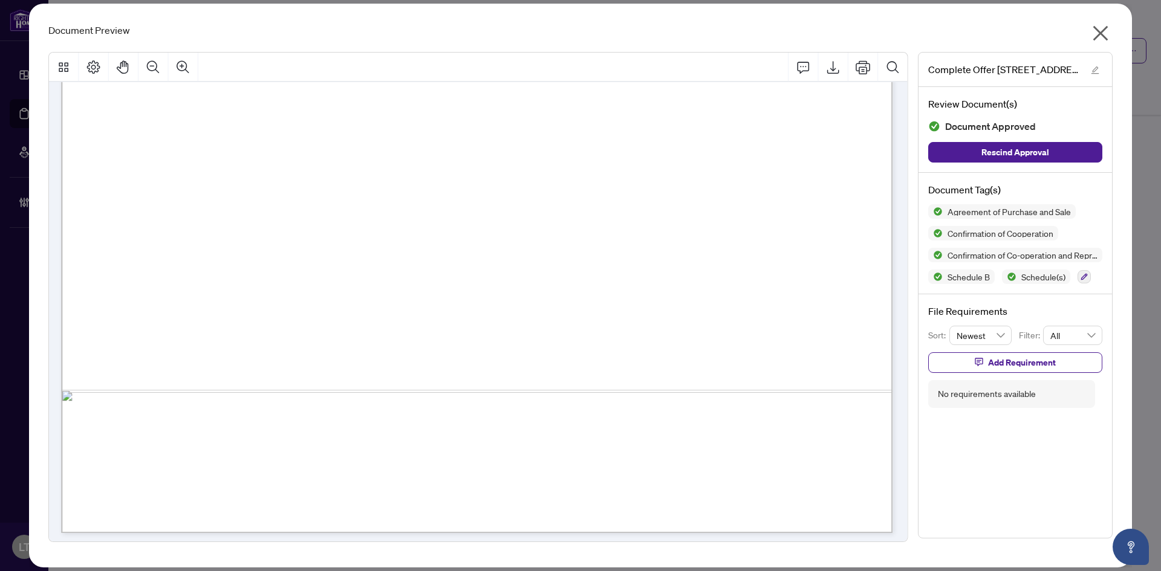
click at [1100, 28] on icon "close" at bounding box center [1100, 33] width 19 height 19
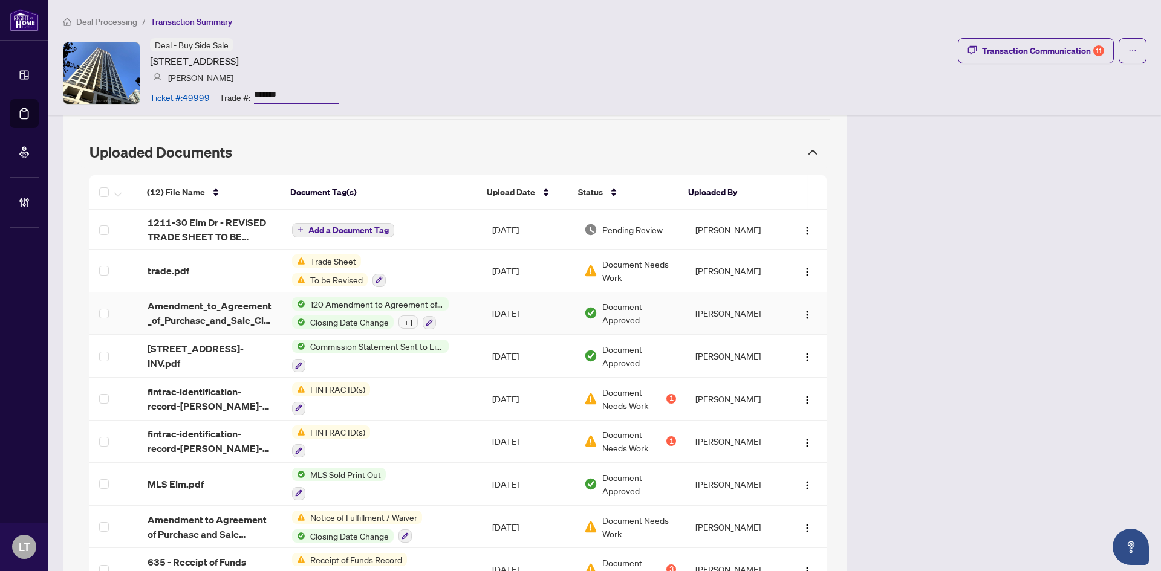
scroll to position [1153, 0]
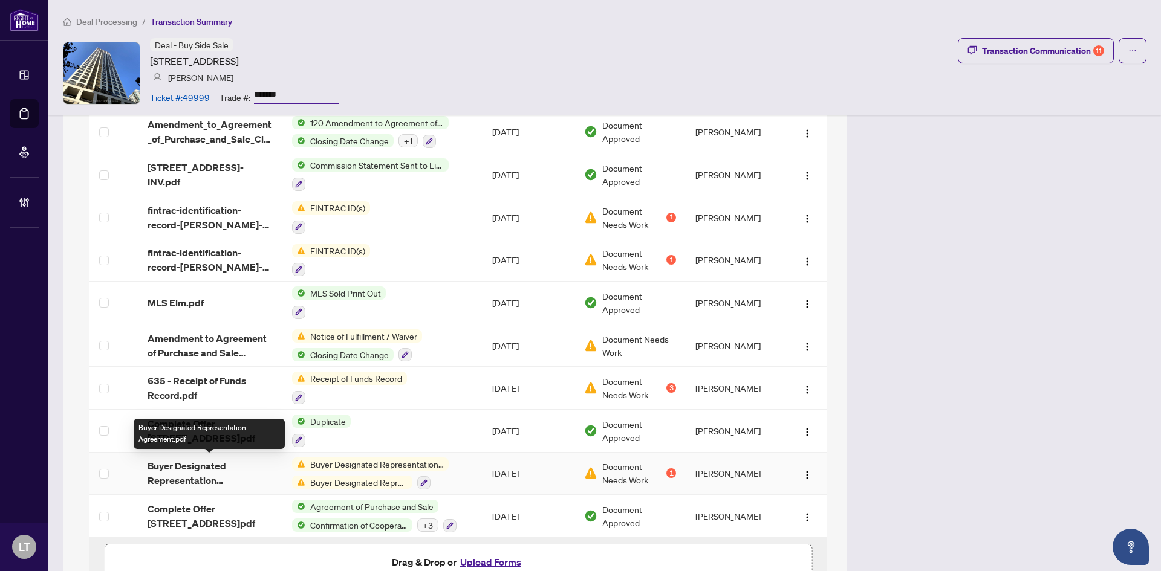
click at [193, 470] on span "Buyer Designated Representation Agreement.pdf" at bounding box center [210, 473] width 125 height 29
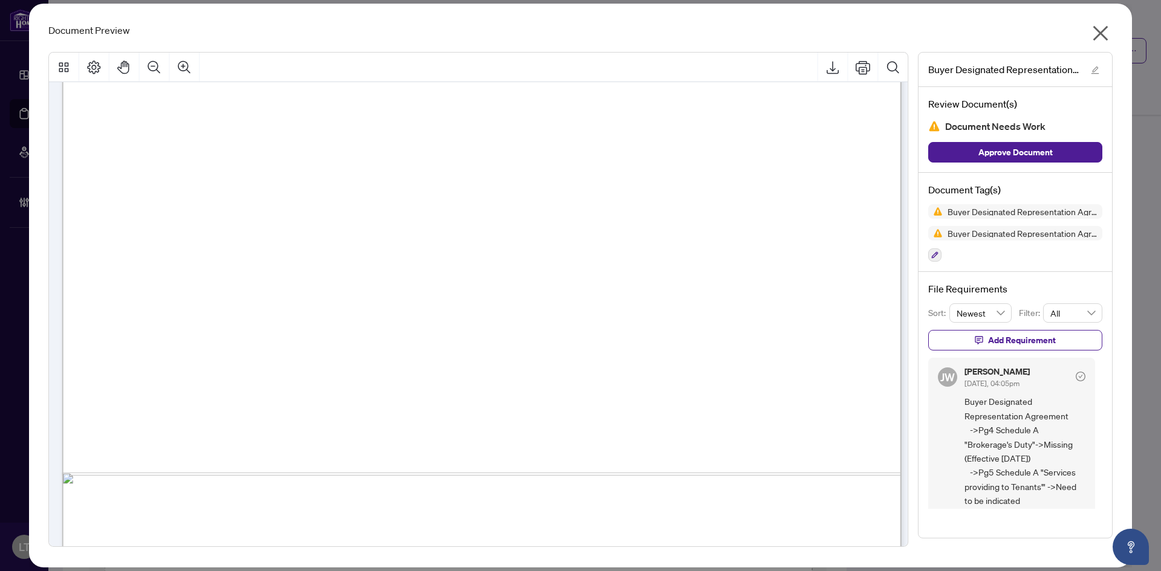
scroll to position [2902, 0]
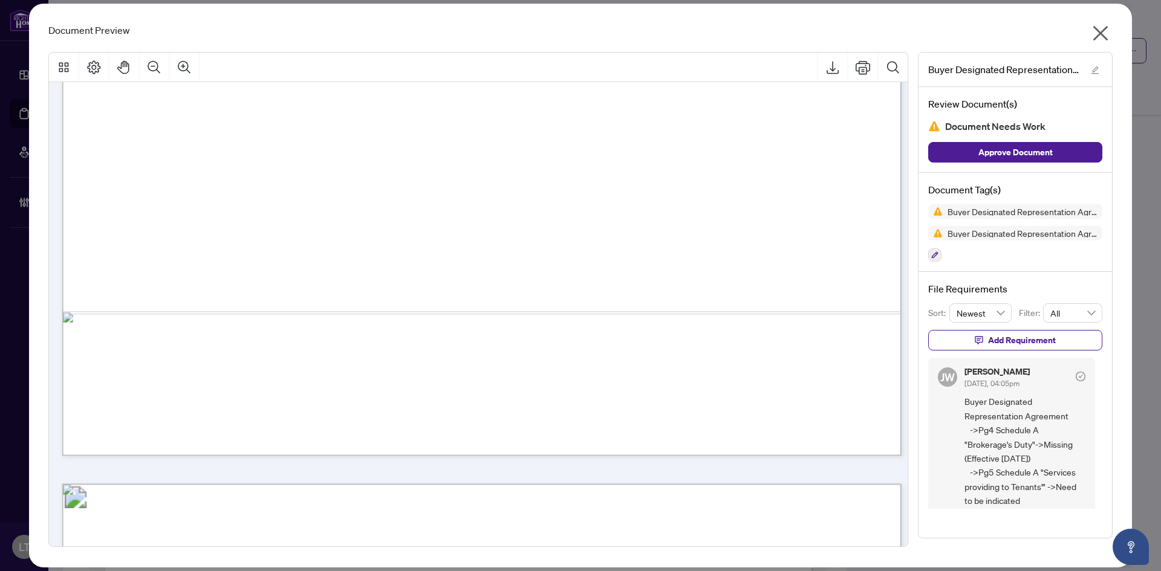
click at [1107, 31] on icon "close" at bounding box center [1100, 33] width 19 height 19
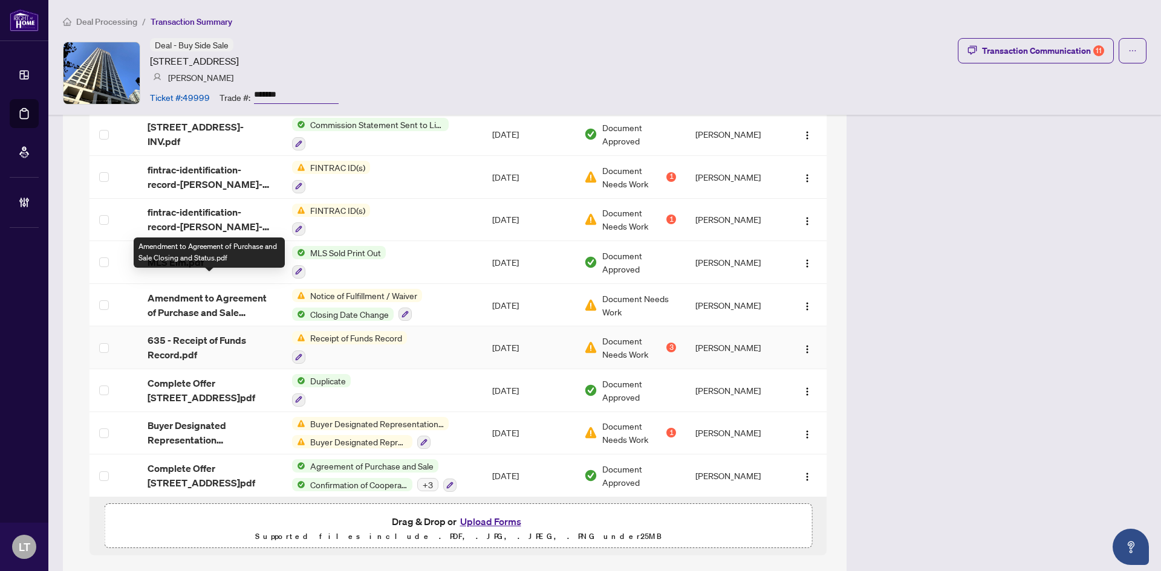
scroll to position [1213, 0]
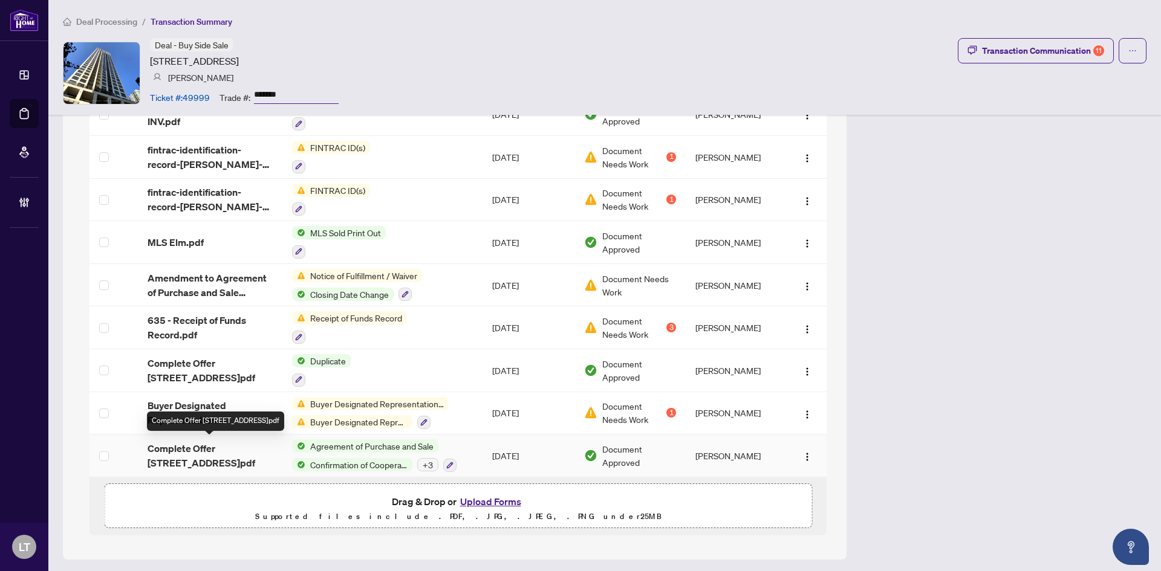
click at [184, 446] on span "Complete Offer 30 Elm Dr 1211.pdf" at bounding box center [210, 455] width 125 height 29
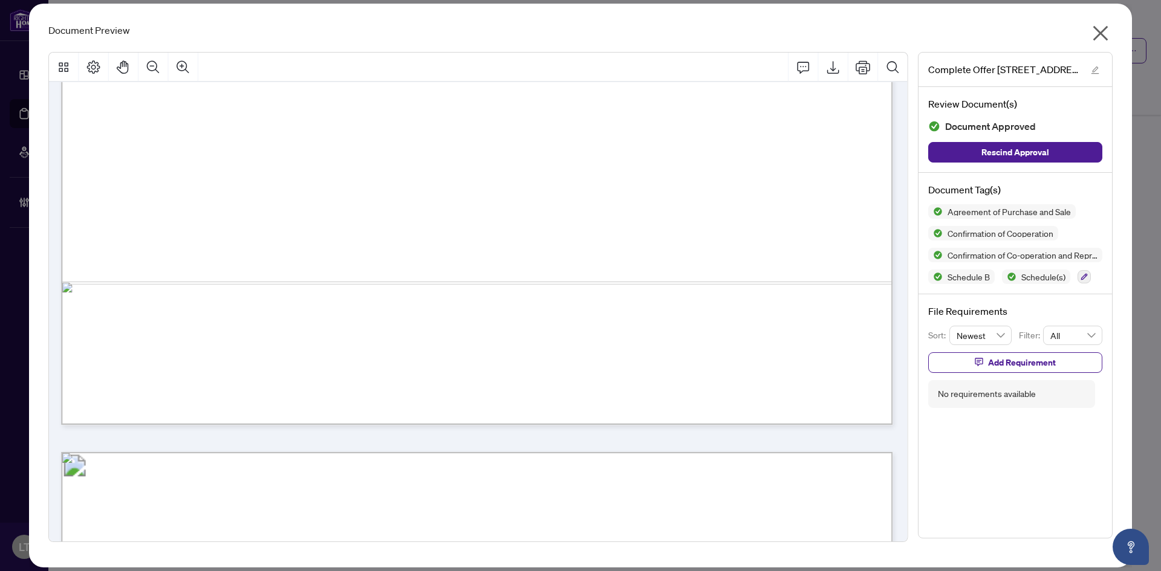
scroll to position [8102, 0]
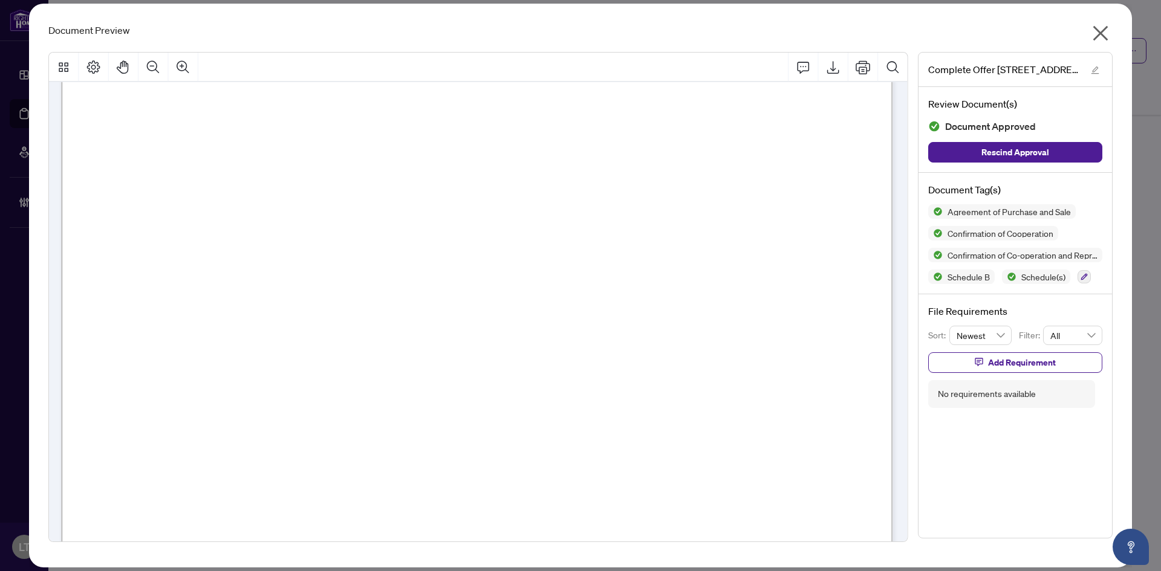
click at [1105, 31] on icon "close" at bounding box center [1100, 33] width 19 height 19
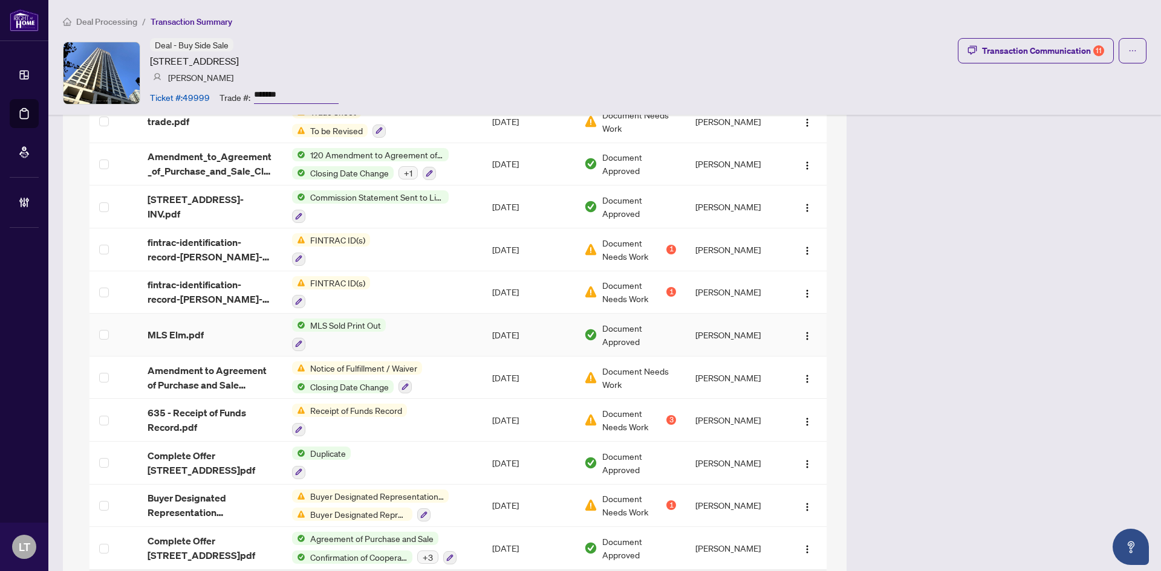
scroll to position [972, 0]
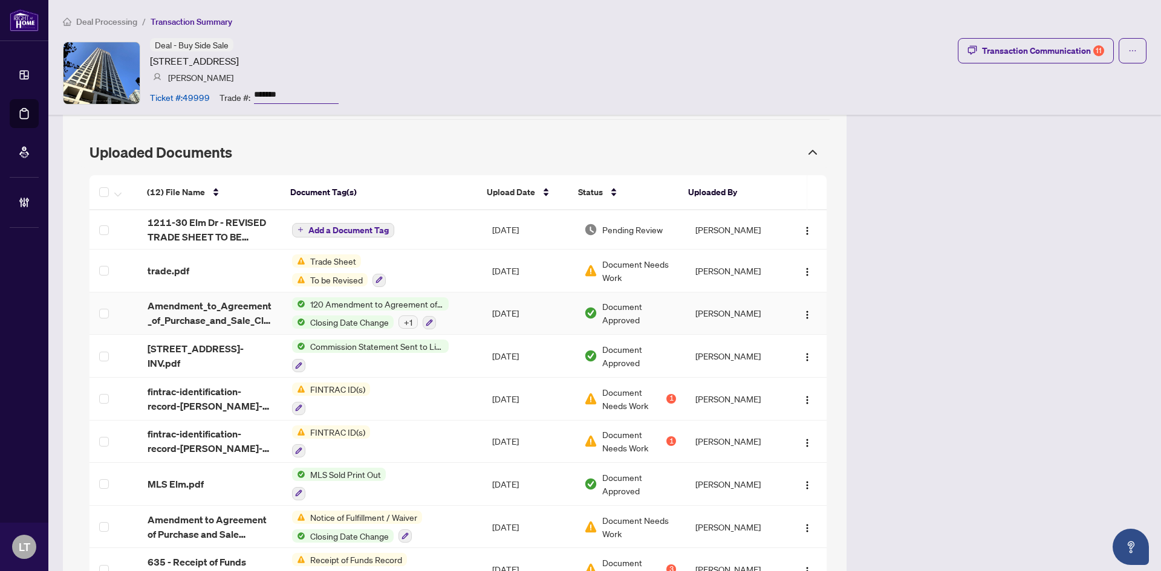
click at [203, 308] on span "Amendment_to_Agreement_of_Purchase_and_Sale_Closing_date_and_Status 1.pdf" at bounding box center [210, 313] width 125 height 29
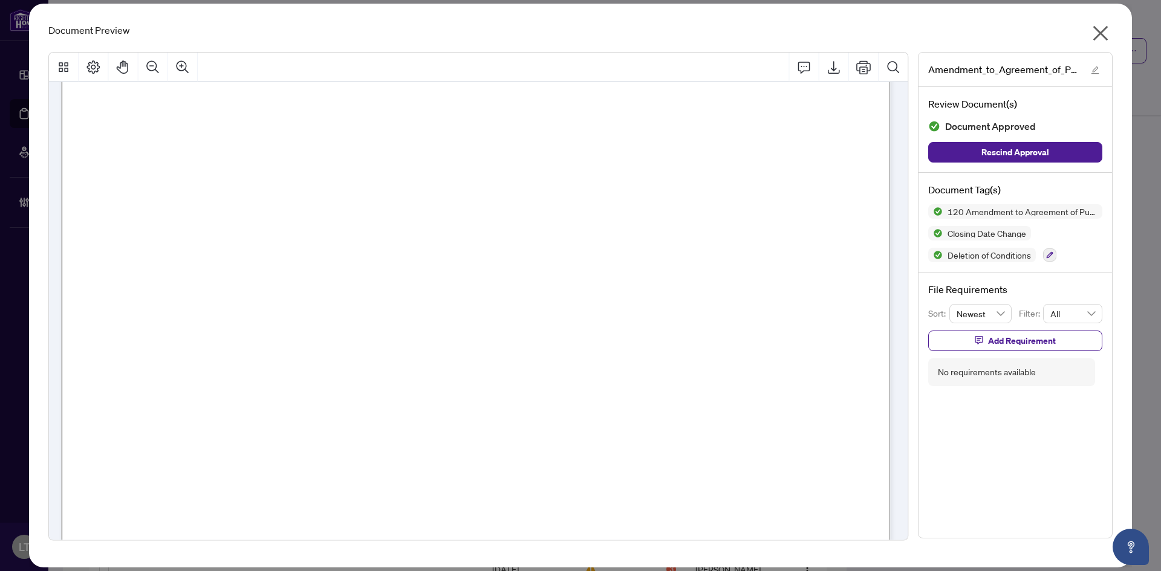
scroll to position [1512, 0]
click at [1106, 34] on icon "close" at bounding box center [1100, 33] width 19 height 19
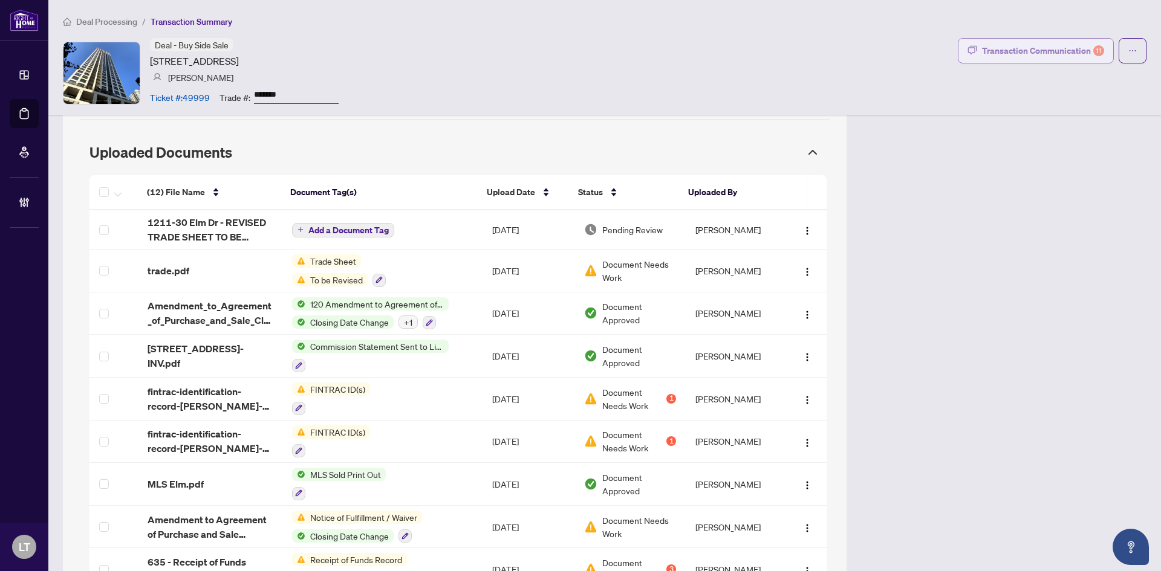
click at [1028, 48] on div "Transaction Communication 11" at bounding box center [1043, 50] width 122 height 19
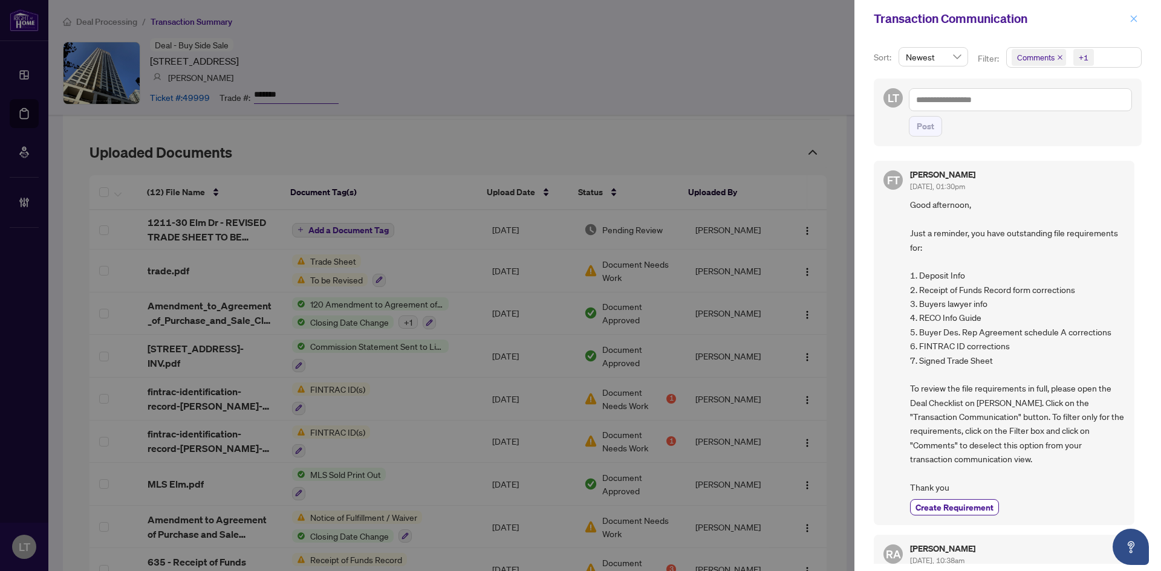
click at [1134, 20] on icon "close" at bounding box center [1133, 19] width 8 height 8
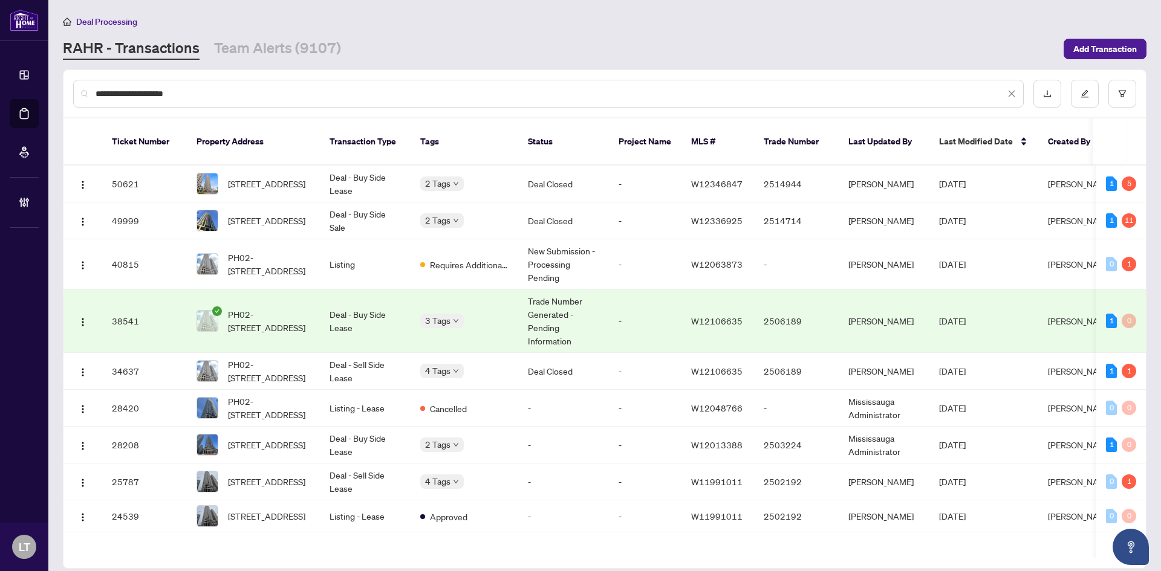
drag, startPoint x: 162, startPoint y: 90, endPoint x: 238, endPoint y: 93, distance: 75.6
click at [175, 91] on input "**********" at bounding box center [550, 93] width 909 height 13
drag, startPoint x: 236, startPoint y: 93, endPoint x: 77, endPoint y: 91, distance: 159.0
click at [77, 91] on div "**********" at bounding box center [548, 94] width 950 height 28
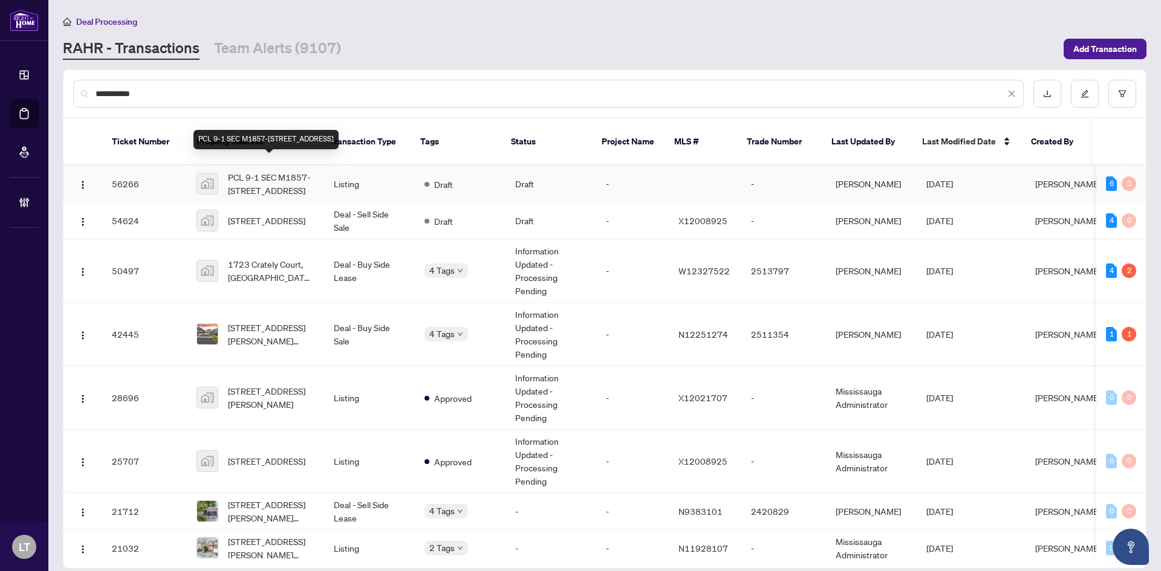
type input "**********"
click at [256, 175] on span "PCL 9-1 SEC M1857-38 Sugarbush Ct, Woodbridge, ON, Canada" at bounding box center [271, 184] width 86 height 27
drag, startPoint x: 157, startPoint y: 93, endPoint x: 90, endPoint y: 93, distance: 67.1
click at [90, 93] on div "**********" at bounding box center [548, 94] width 950 height 28
click at [292, 174] on span "PCL 9-1 SEC M1857-[STREET_ADDRESS]" at bounding box center [271, 184] width 86 height 27
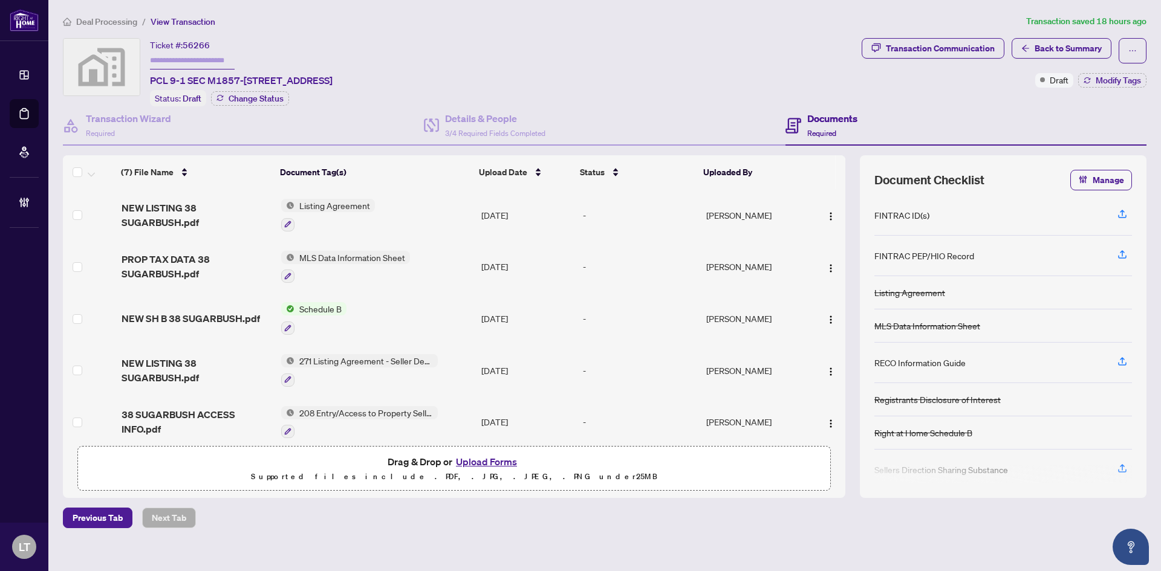
click at [92, 22] on span "Deal Processing" at bounding box center [106, 21] width 61 height 11
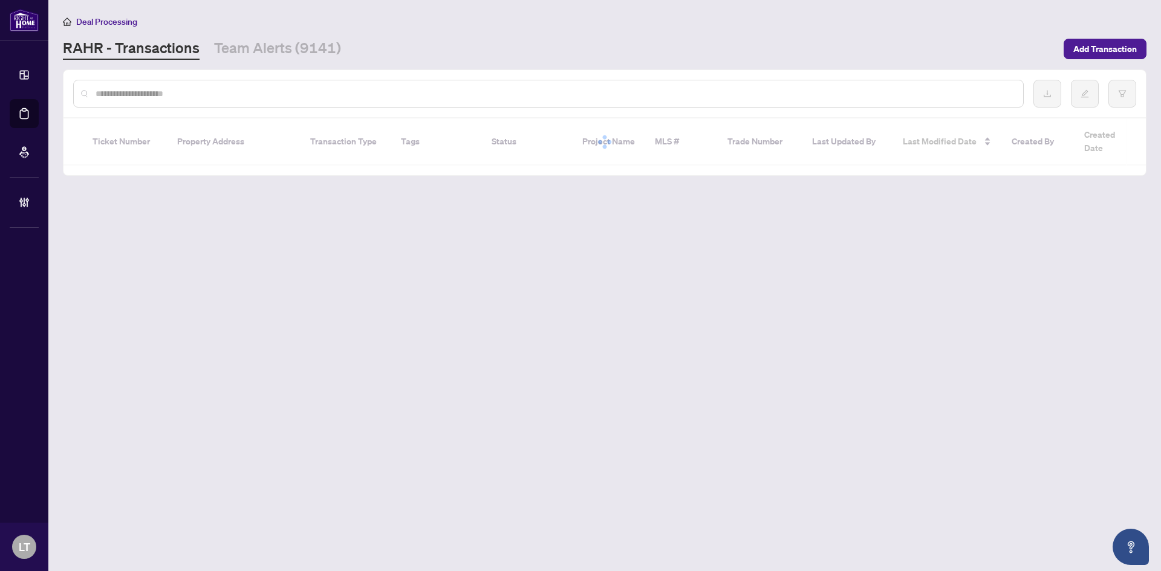
click at [123, 96] on input "text" at bounding box center [555, 93] width 918 height 13
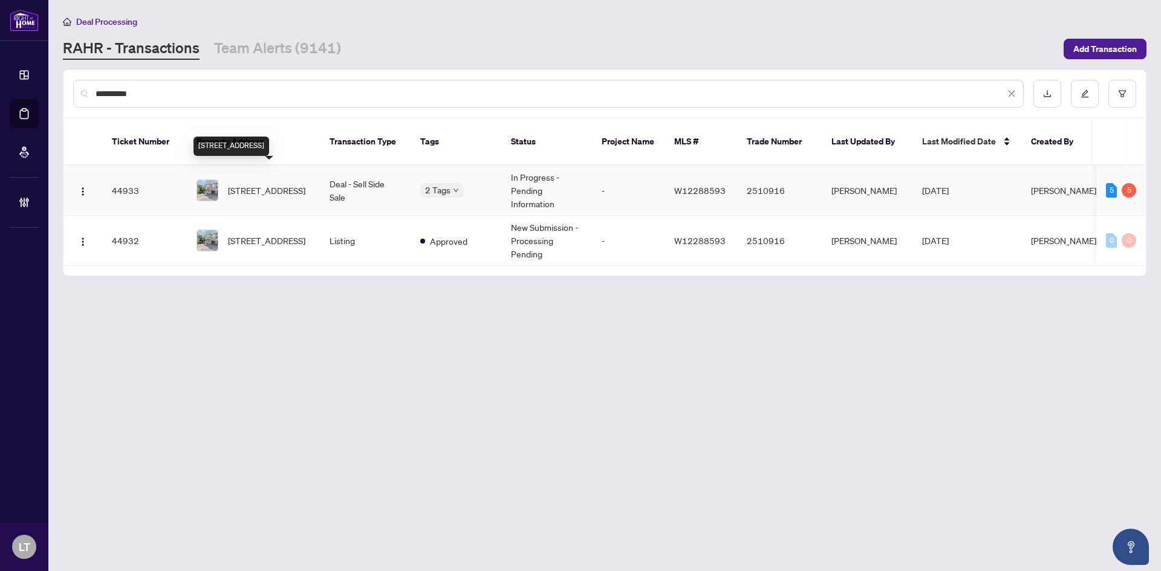
type input "**********"
click at [291, 184] on span "[STREET_ADDRESS]" at bounding box center [266, 190] width 77 height 13
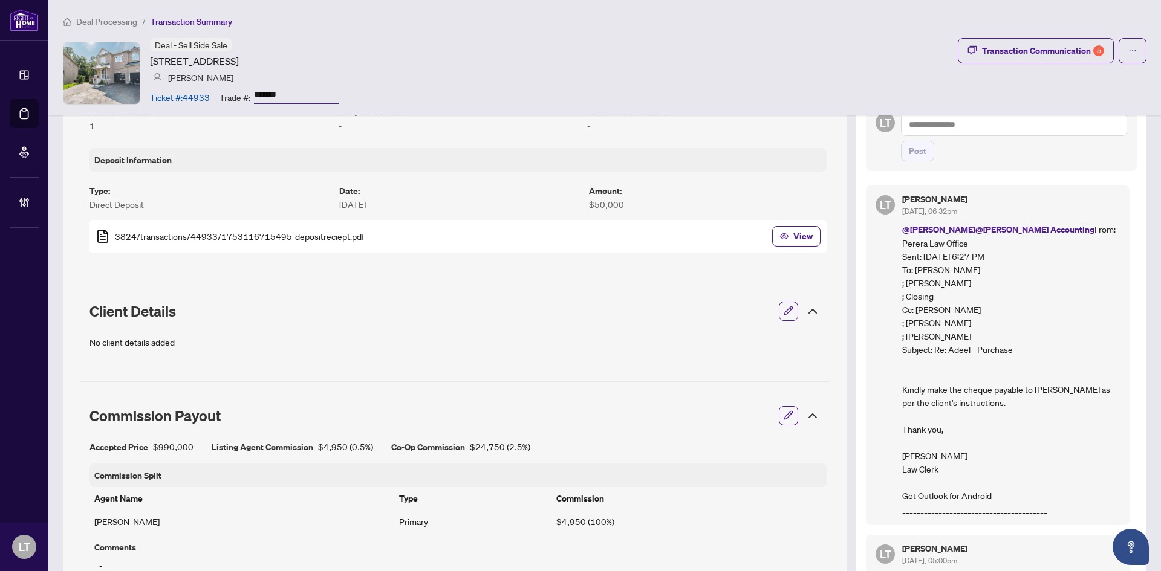
scroll to position [121, 0]
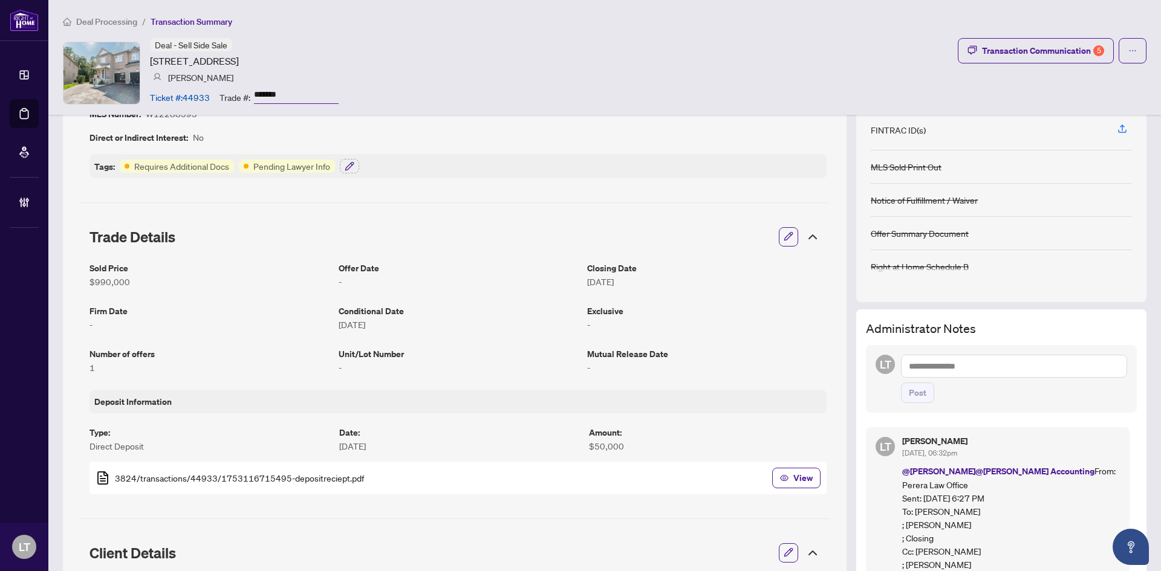
click at [932, 372] on textarea at bounding box center [1014, 366] width 226 height 23
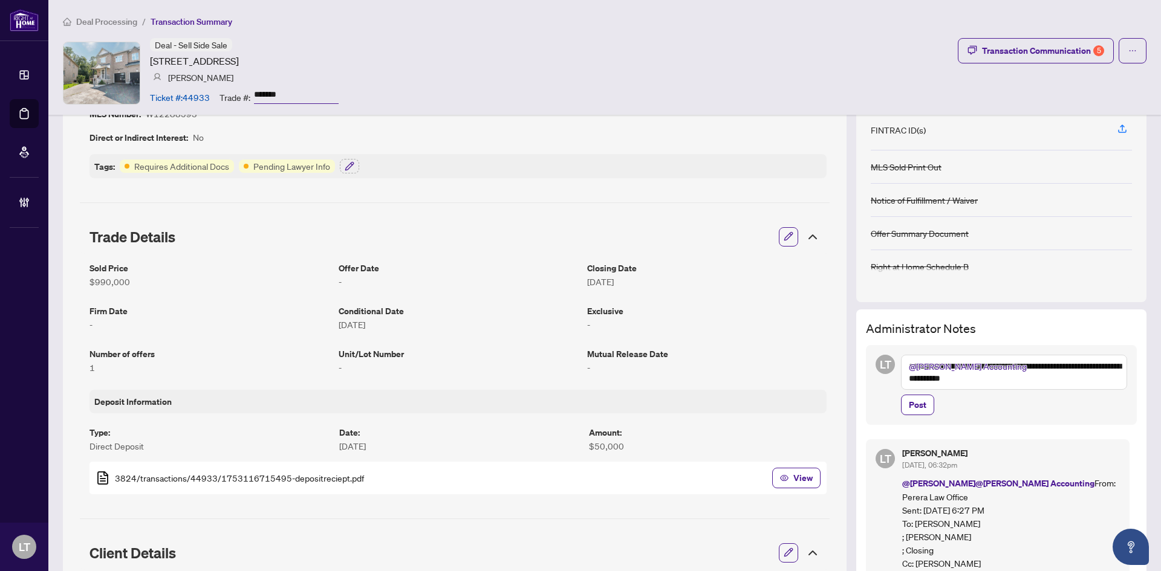
click at [1076, 368] on textarea "**********" at bounding box center [1014, 372] width 226 height 35
click at [1056, 380] on textarea "**********" at bounding box center [1014, 372] width 226 height 35
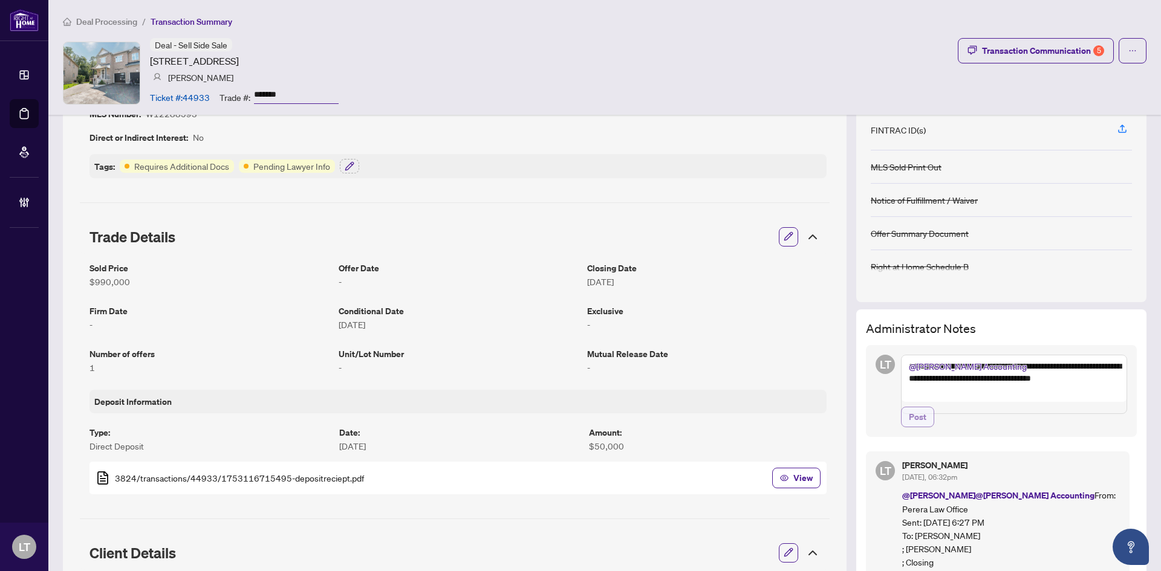
type textarea "**********"
click at [919, 427] on button "Post" at bounding box center [917, 417] width 33 height 21
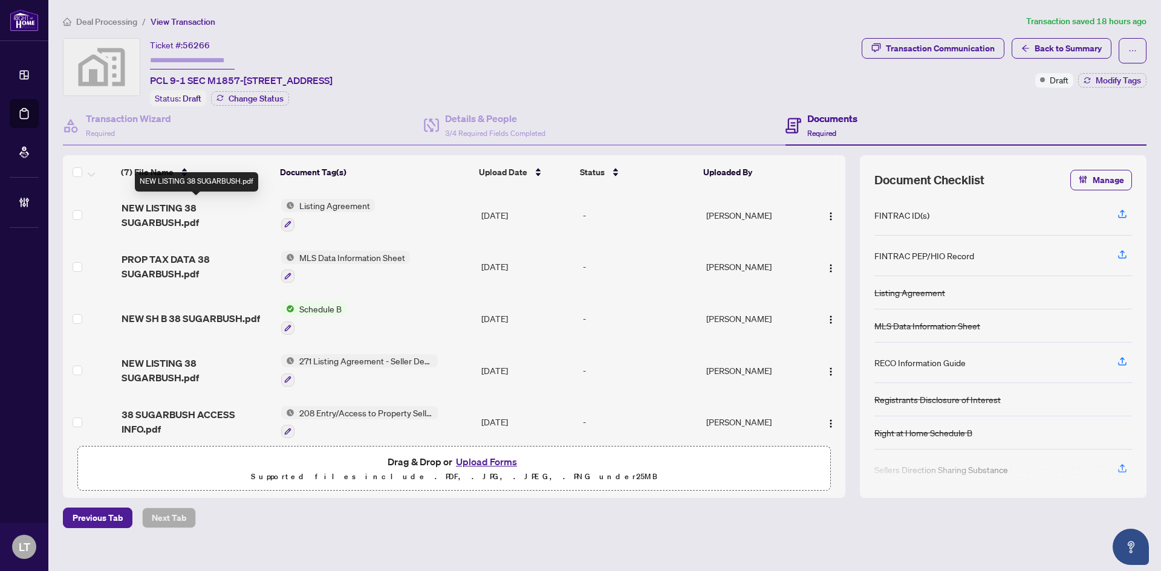
click at [181, 220] on span "NEW LISTING 38 SUGARBUSH.pdf" at bounding box center [197, 215] width 150 height 29
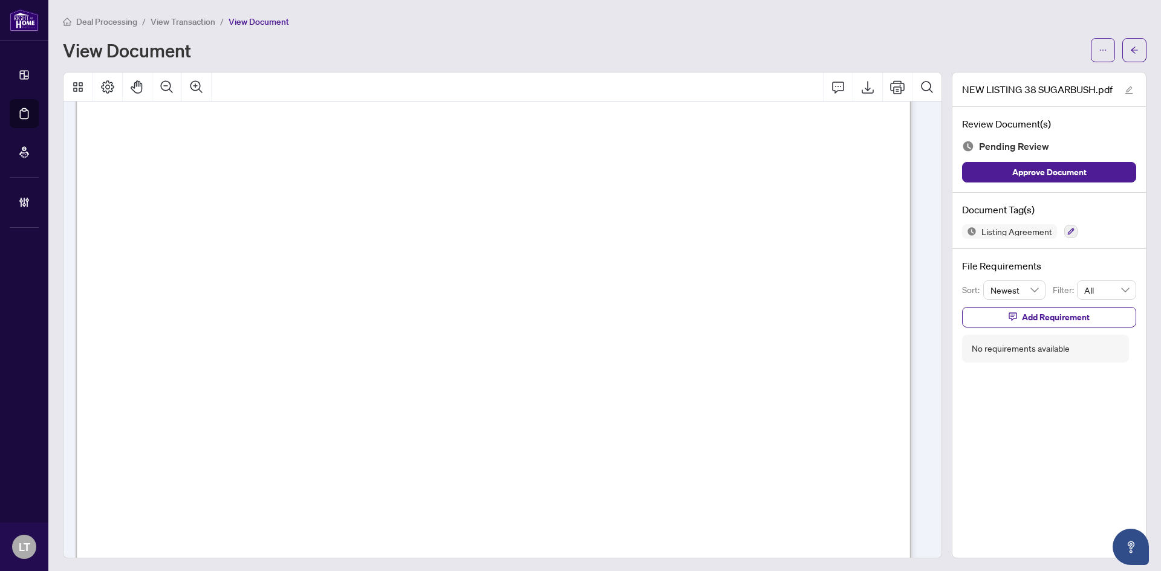
scroll to position [4477, 0]
click at [1131, 38] on button "button" at bounding box center [1134, 50] width 24 height 24
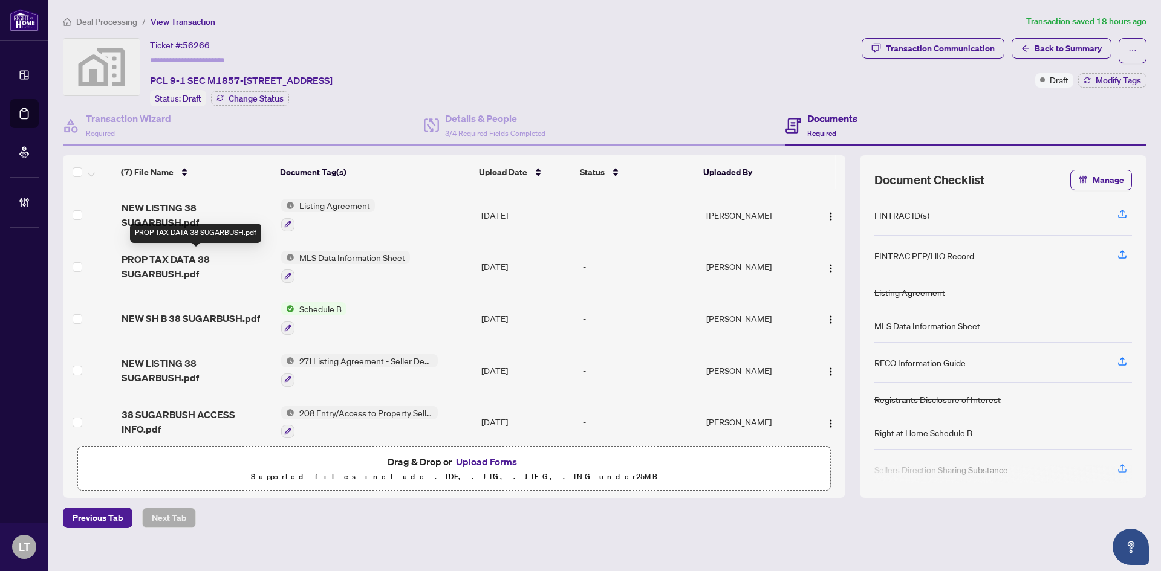
click at [148, 262] on span "PROP TAX DATA 38 SUGARBUSH.pdf" at bounding box center [197, 266] width 150 height 29
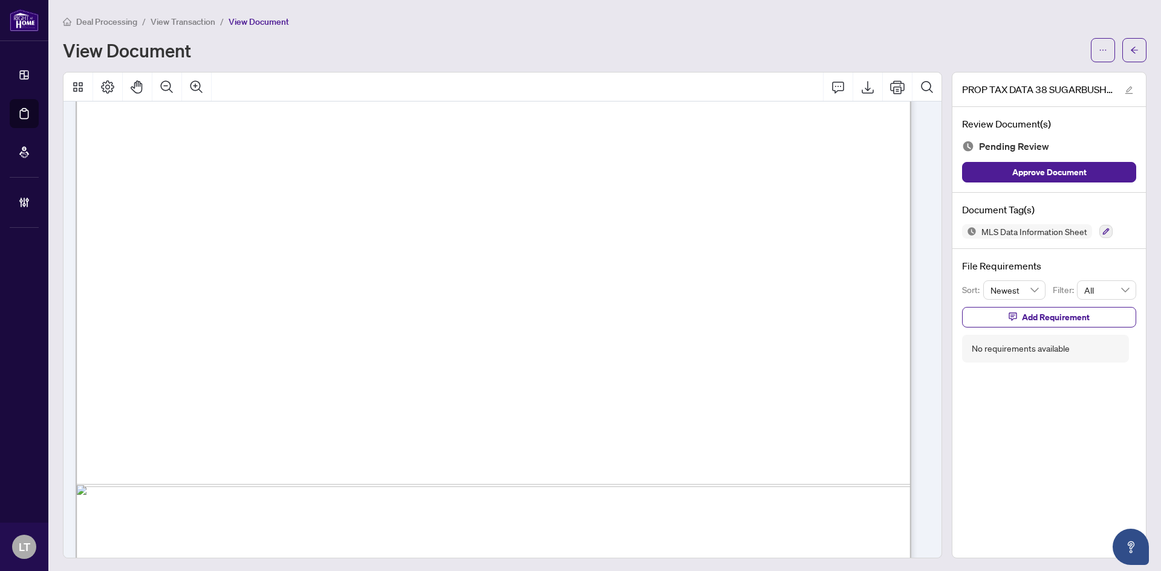
scroll to position [605, 0]
click at [1130, 53] on icon "arrow-left" at bounding box center [1134, 50] width 8 height 8
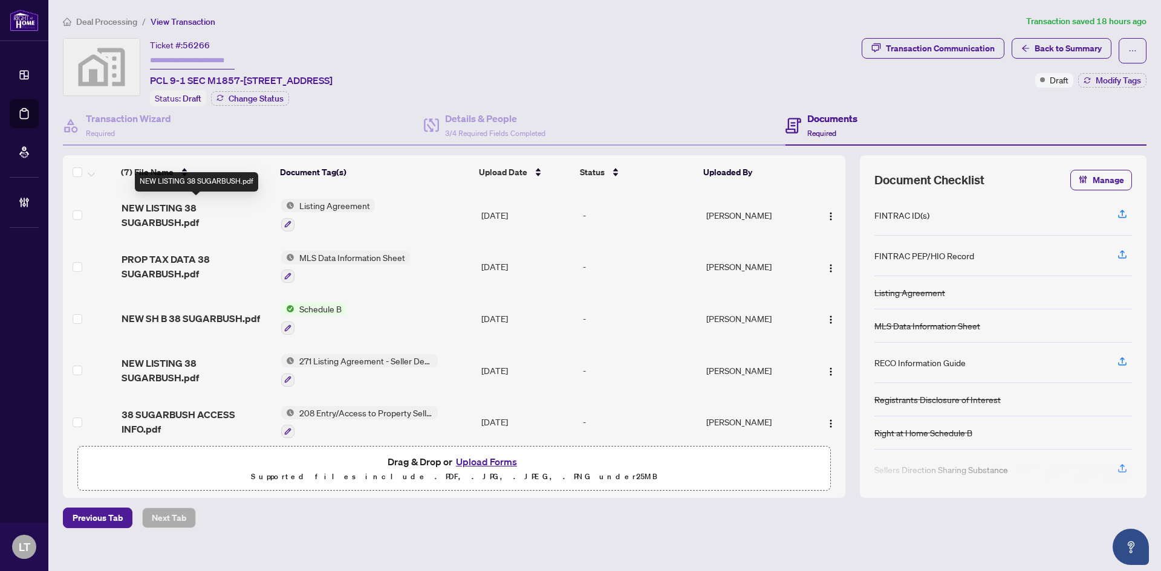
click at [143, 207] on span "NEW LISTING 38 SUGARBUSH.pdf" at bounding box center [197, 215] width 150 height 29
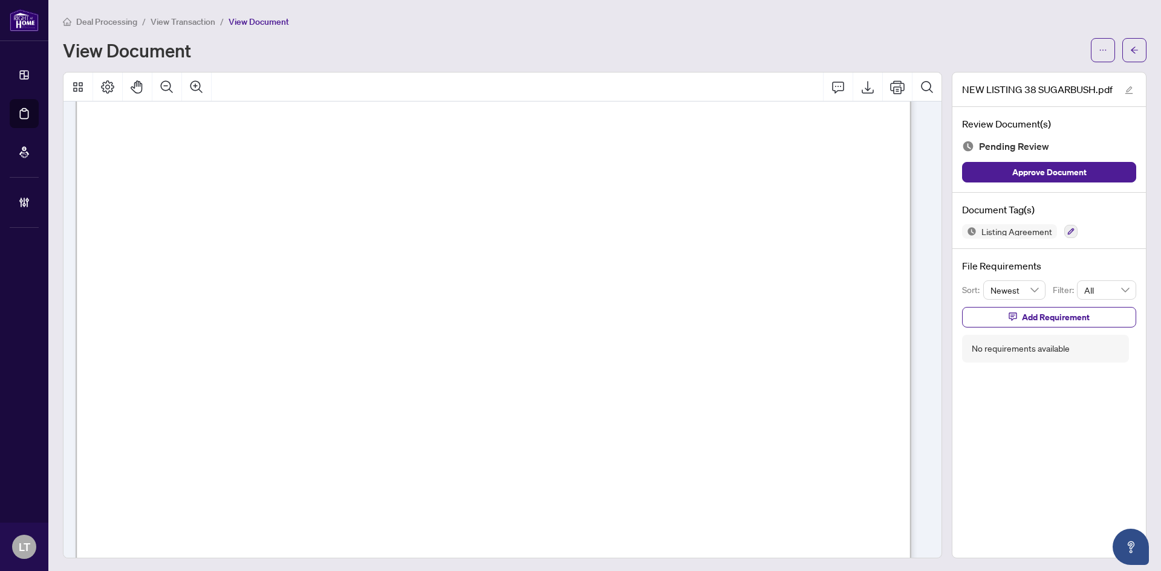
scroll to position [121, 0]
click at [1130, 47] on icon "arrow-left" at bounding box center [1134, 50] width 8 height 8
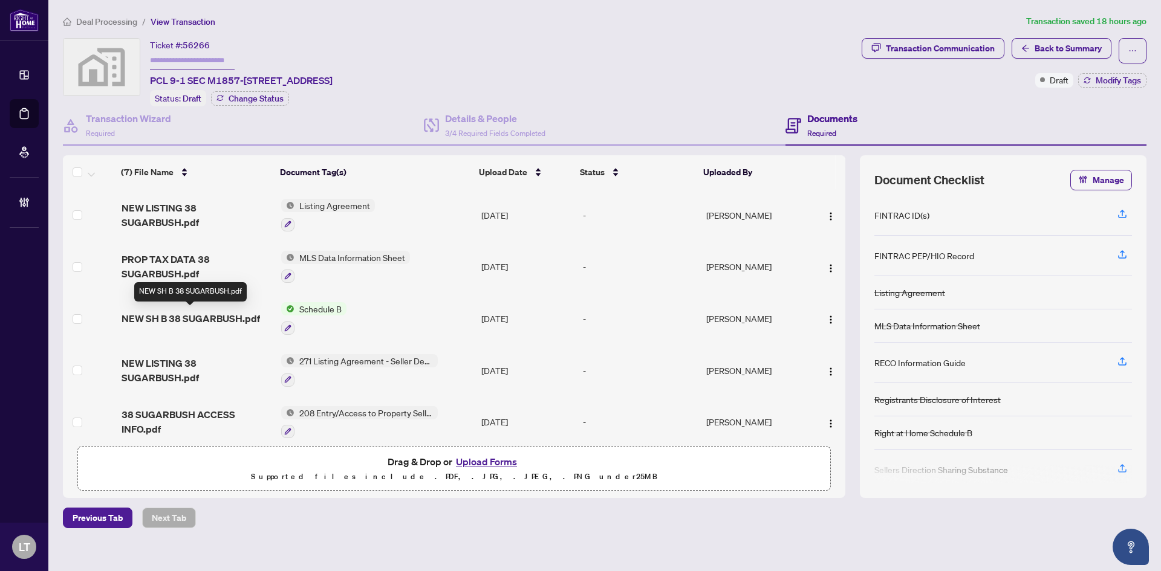
click at [161, 316] on span "NEW SH B 38 SUGARBUSH.pdf" at bounding box center [191, 318] width 138 height 15
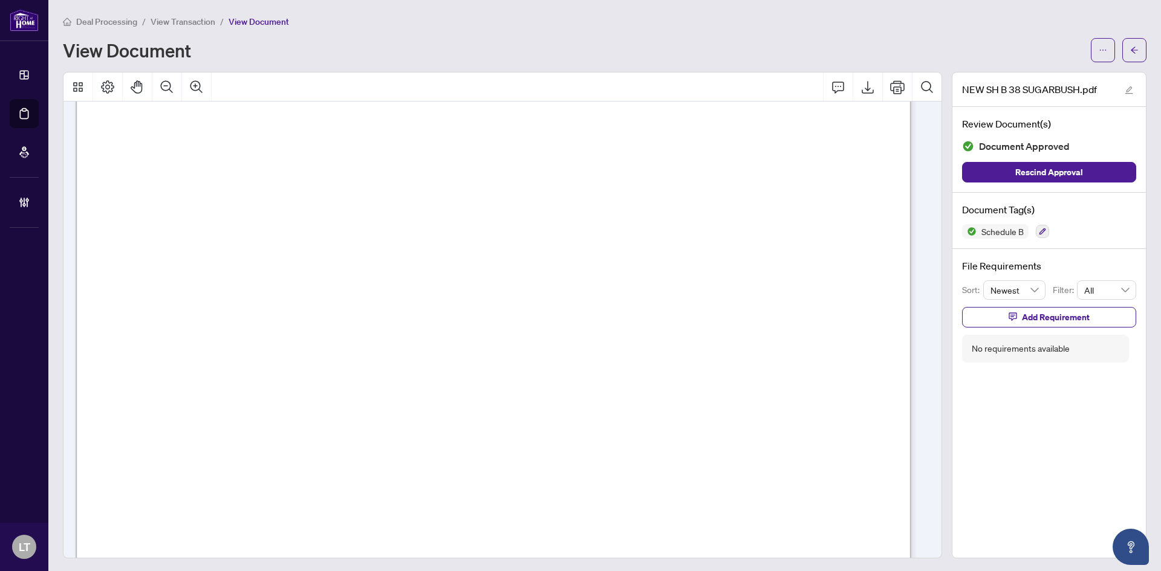
scroll to position [363, 0]
click at [1130, 45] on span "button" at bounding box center [1134, 50] width 8 height 19
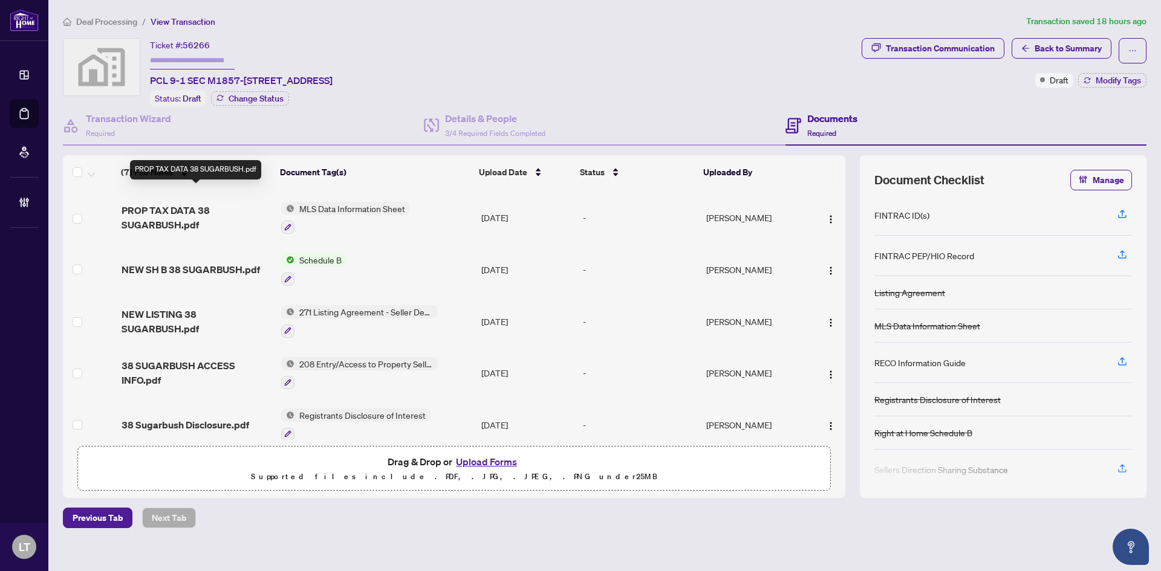
scroll to position [114, 0]
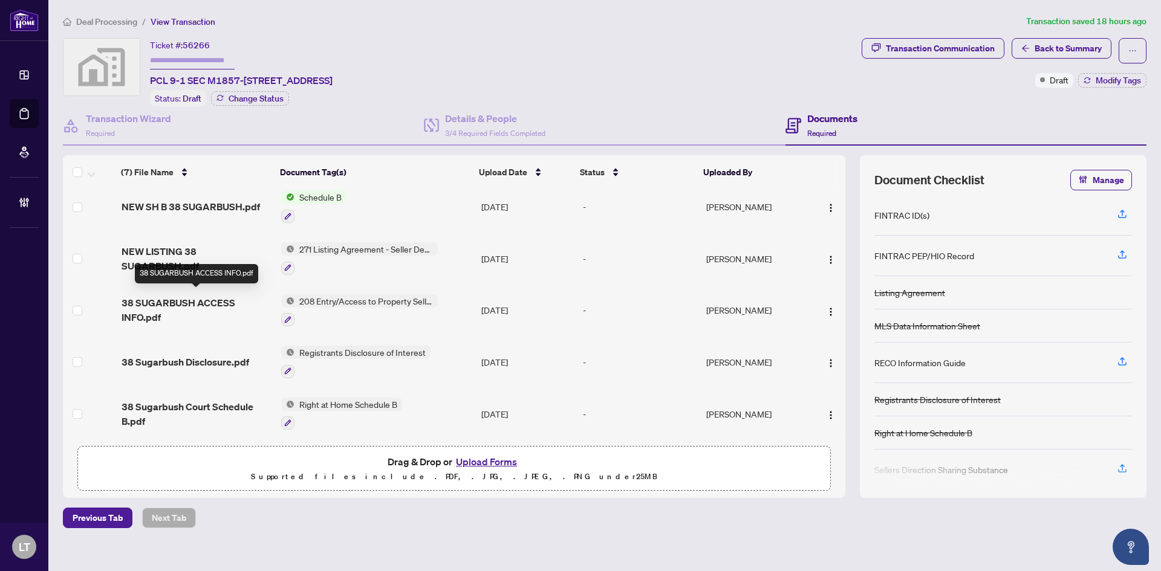
click at [175, 304] on span "38 SUGARBUSH ACCESS INFO.pdf" at bounding box center [197, 310] width 150 height 29
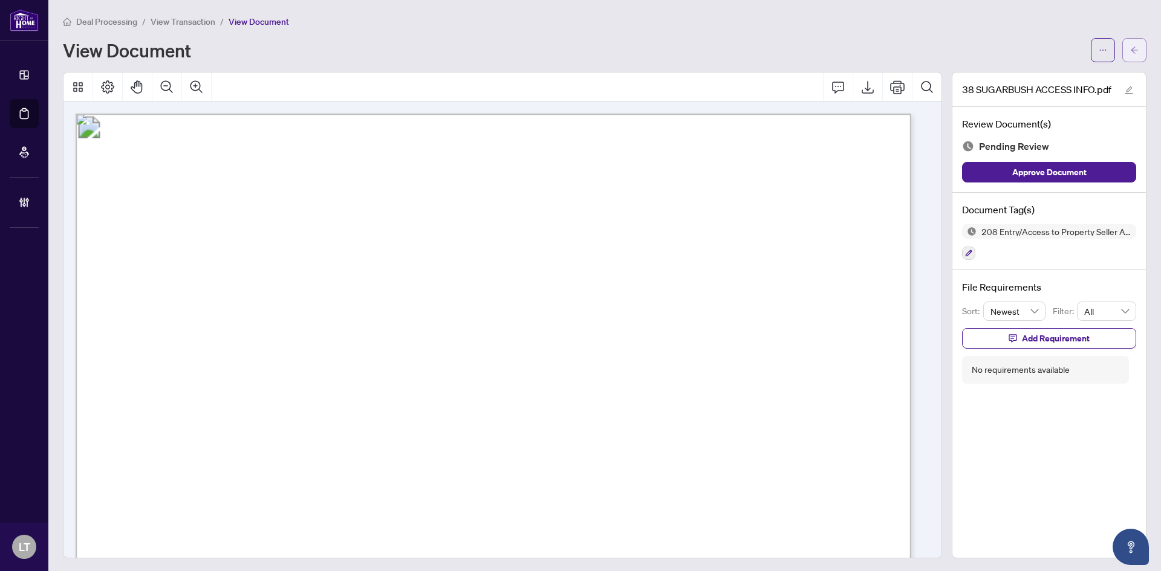
click at [1130, 49] on icon "arrow-left" at bounding box center [1134, 50] width 8 height 8
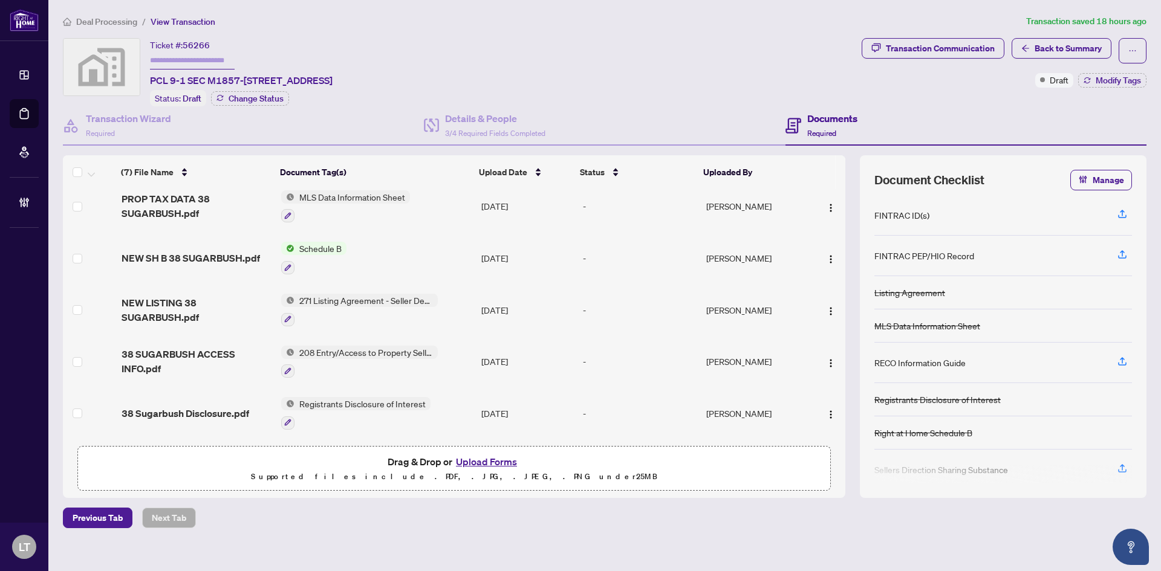
scroll to position [114, 0]
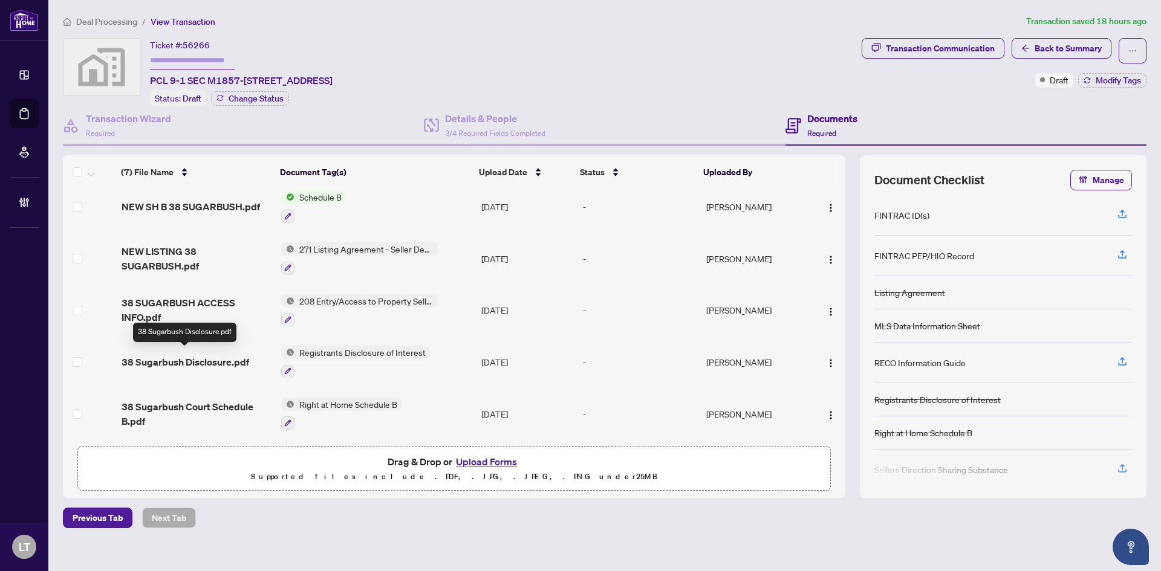
click at [204, 355] on span "38 Sugarbush Disclosure.pdf" at bounding box center [186, 362] width 128 height 15
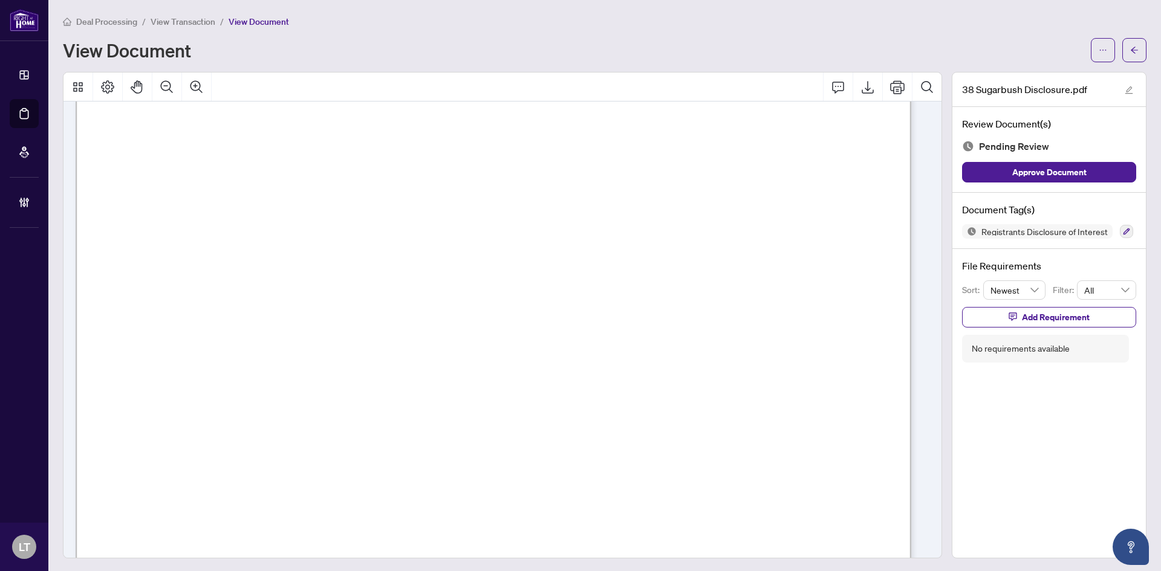
scroll to position [423, 0]
click at [1130, 46] on icon "arrow-left" at bounding box center [1134, 50] width 8 height 8
